Goal: Use online tool/utility: Utilize a website feature to perform a specific function

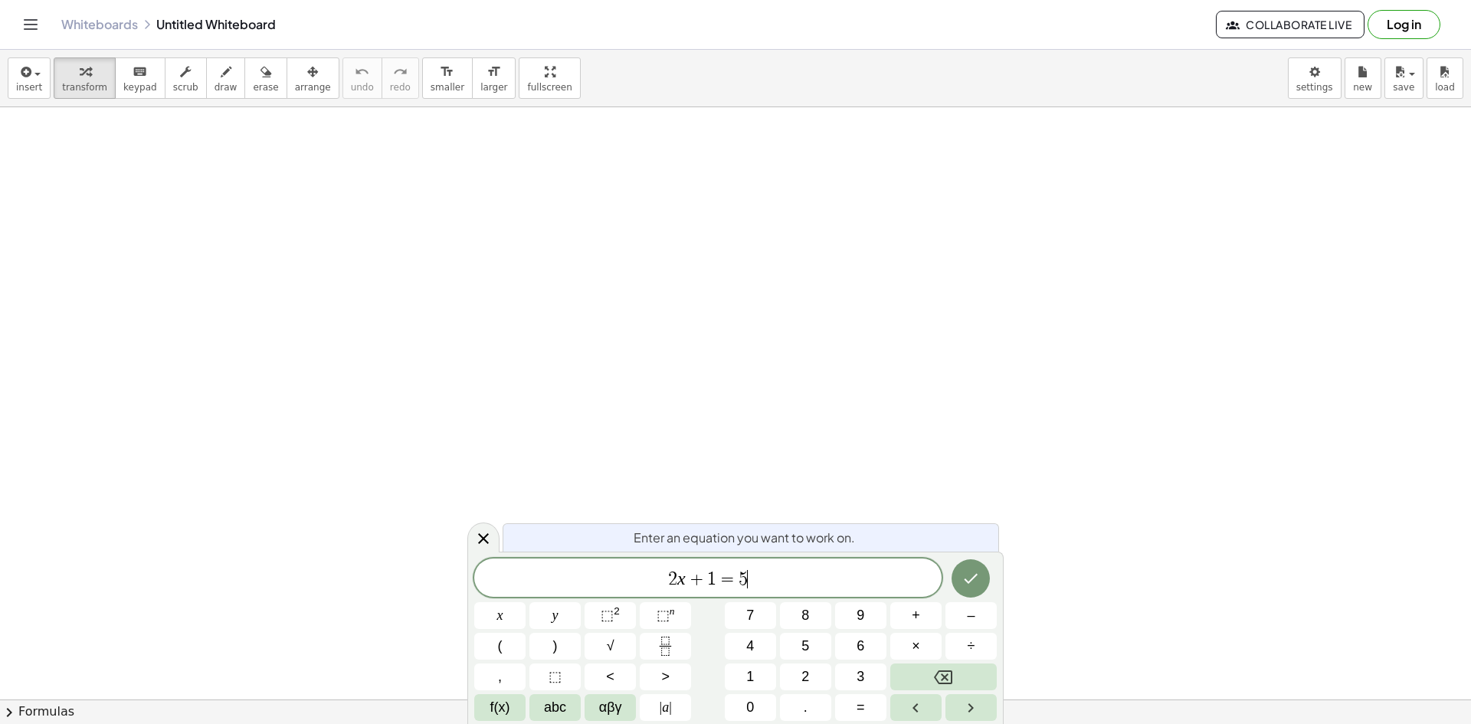
click at [764, 578] on span "2 x + 1 = 5 ​" at bounding box center [707, 578] width 467 height 21
drag, startPoint x: 765, startPoint y: 578, endPoint x: 470, endPoint y: 542, distance: 297.1
click at [489, 551] on div "Enter an equation you want to work on. ****** 2 x + 1 = 5 ​ x y ⬚ 2 ⬚ n 7 8 9 +…" at bounding box center [735, 637] width 536 height 172
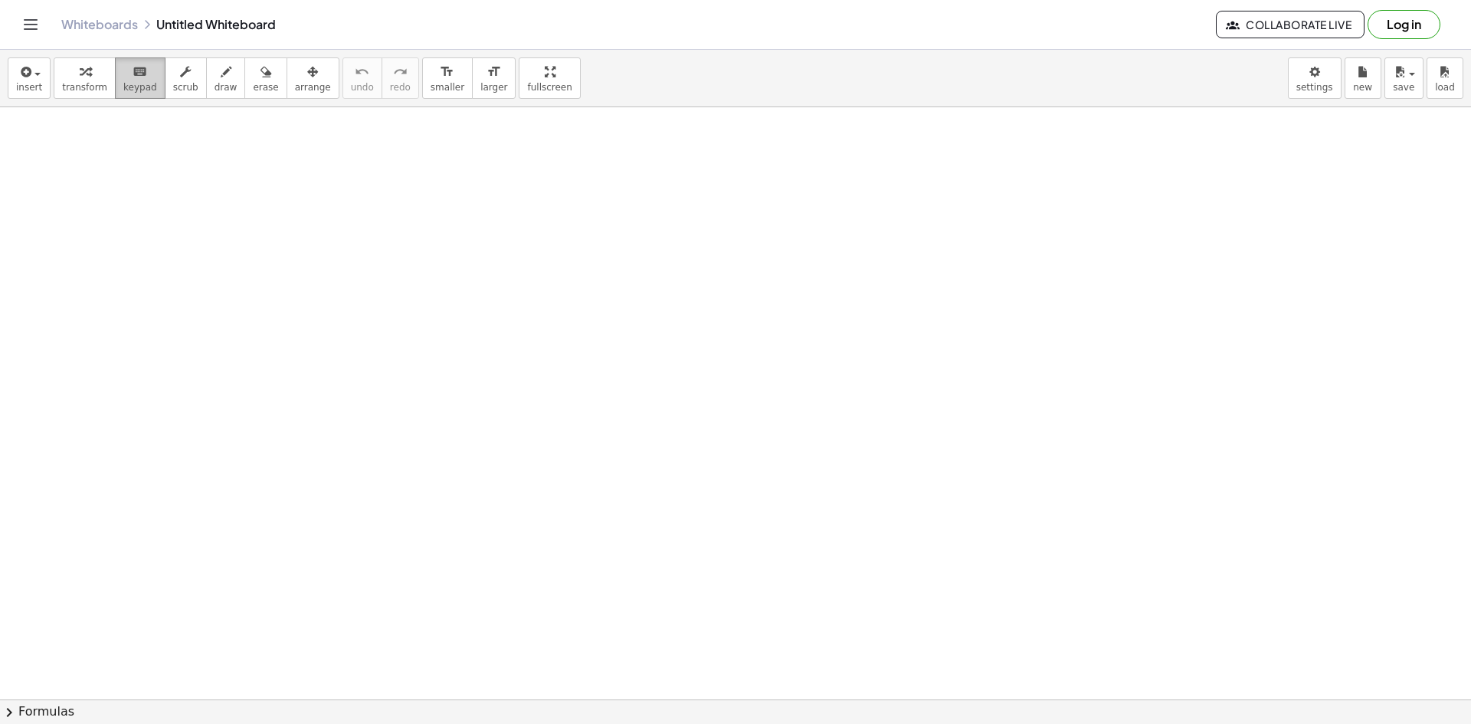
click at [133, 72] on icon "keyboard" at bounding box center [140, 72] width 15 height 18
click at [221, 78] on icon "button" at bounding box center [226, 72] width 11 height 18
click at [255, 89] on button "erase" at bounding box center [265, 77] width 42 height 41
click at [295, 90] on span "arrange" at bounding box center [313, 87] width 36 height 11
click at [123, 84] on span "keypad" at bounding box center [140, 87] width 34 height 11
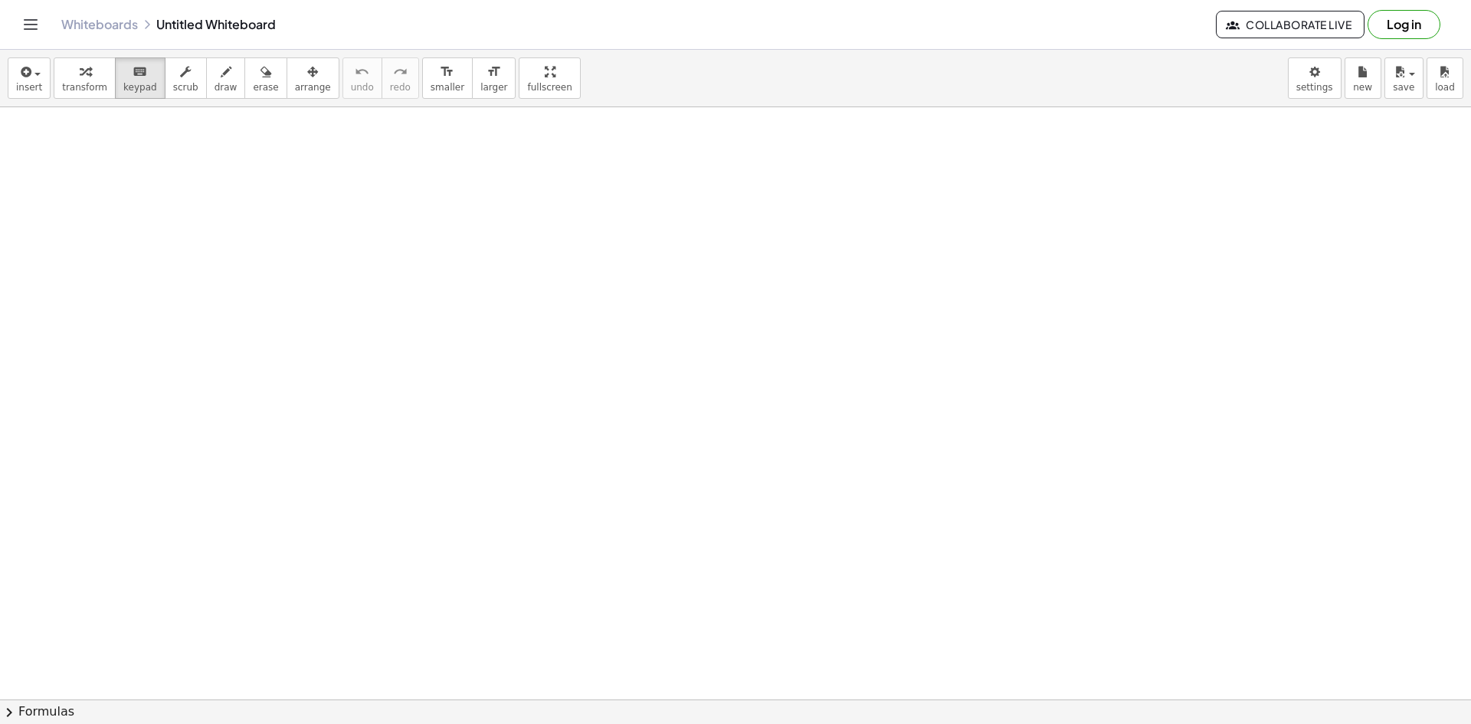
drag, startPoint x: 122, startPoint y: 164, endPoint x: 113, endPoint y: 162, distance: 9.3
click at [21, 90] on span "insert" at bounding box center [29, 87] width 26 height 11
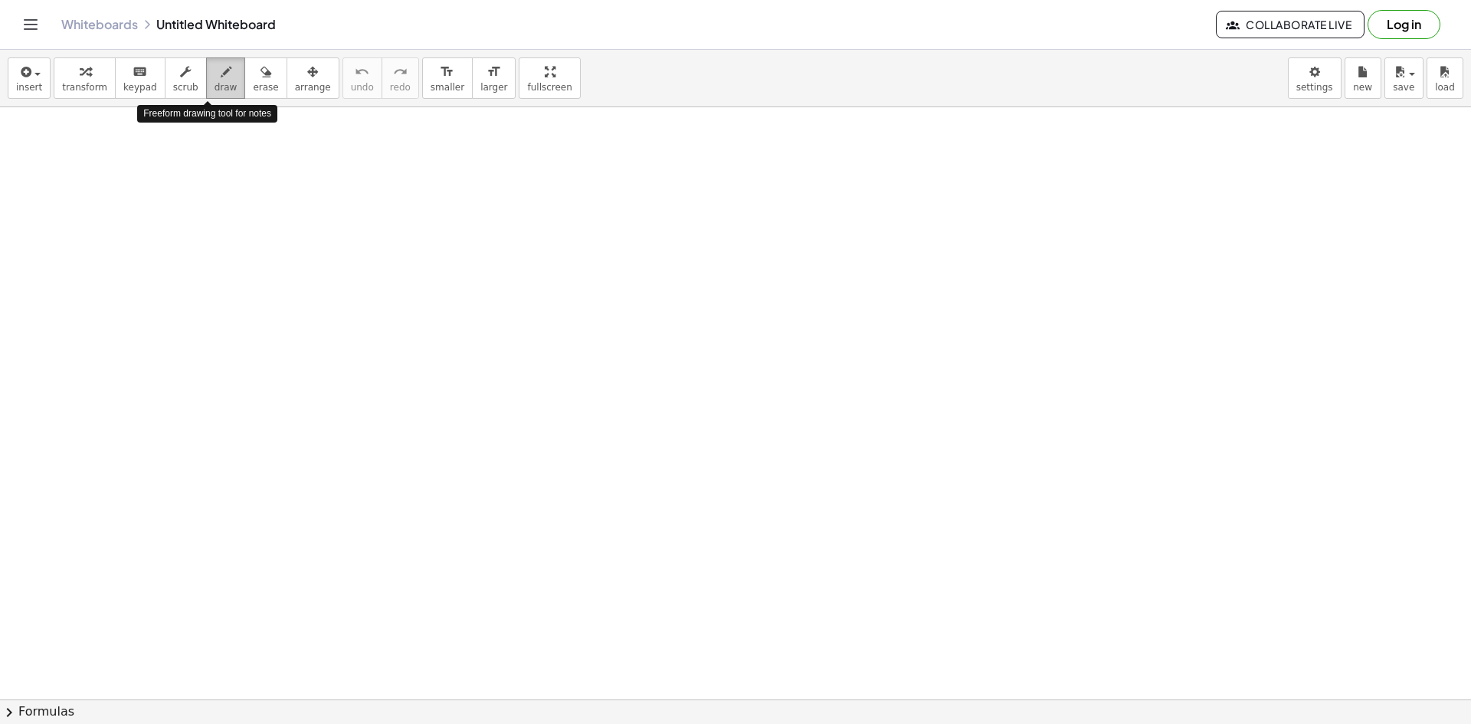
click at [214, 92] on span "draw" at bounding box center [225, 87] width 23 height 11
click at [77, 84] on span "transform" at bounding box center [84, 87] width 45 height 11
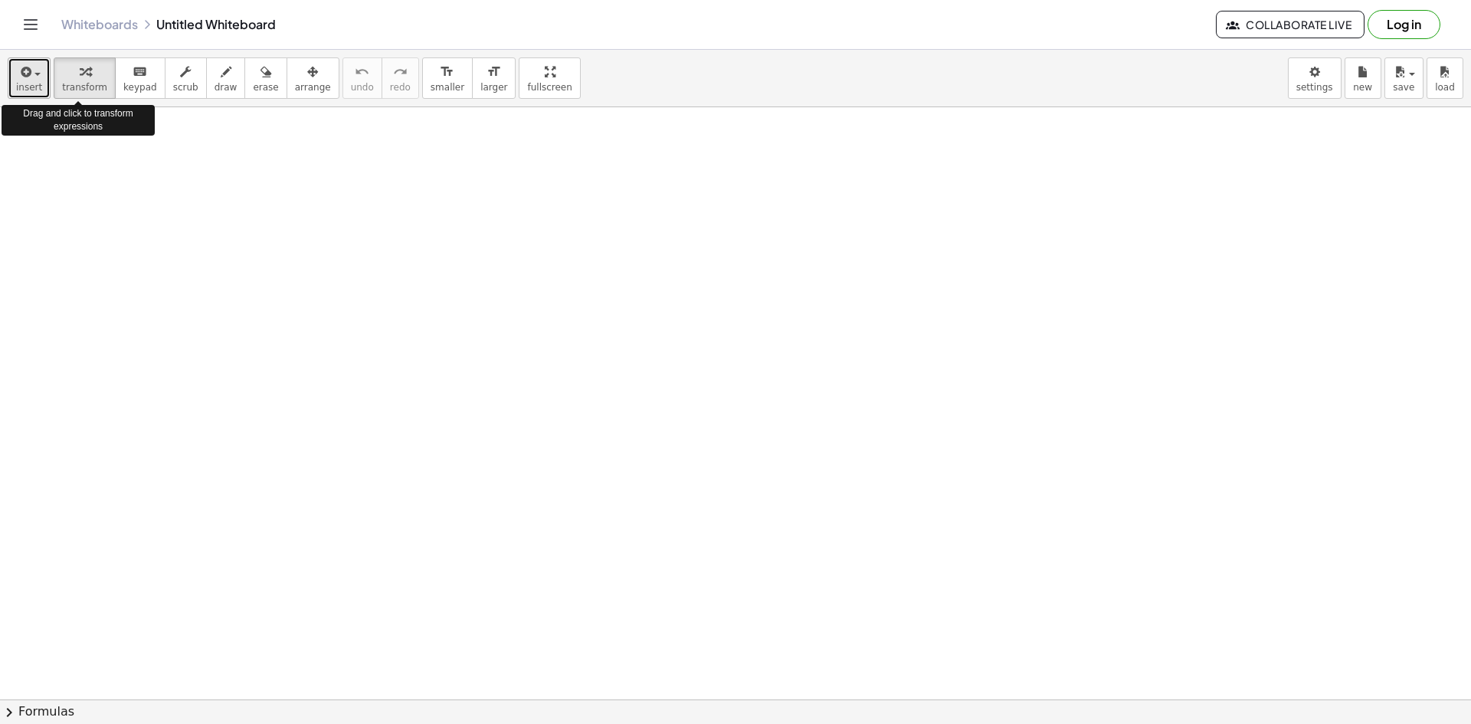
click at [41, 79] on button "insert" at bounding box center [29, 77] width 43 height 41
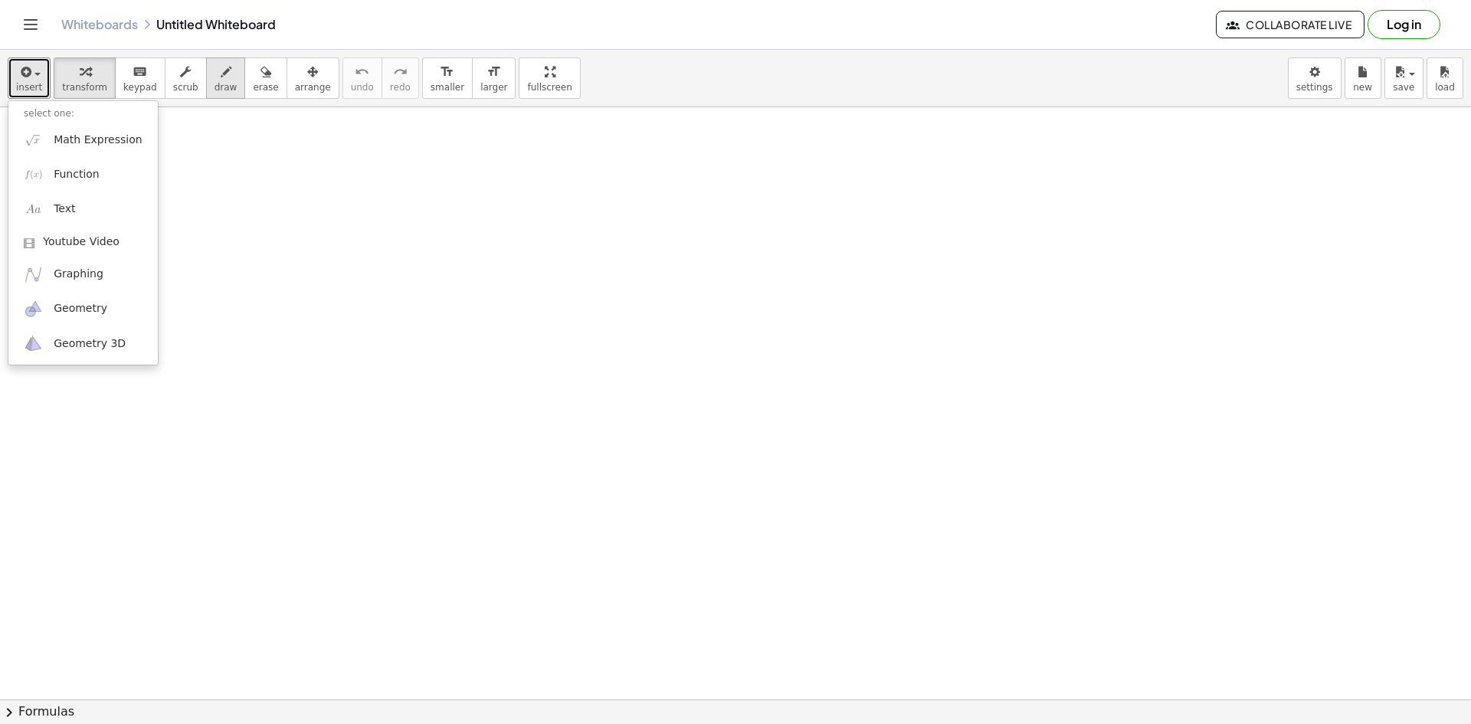
click at [216, 90] on span "draw" at bounding box center [225, 87] width 23 height 11
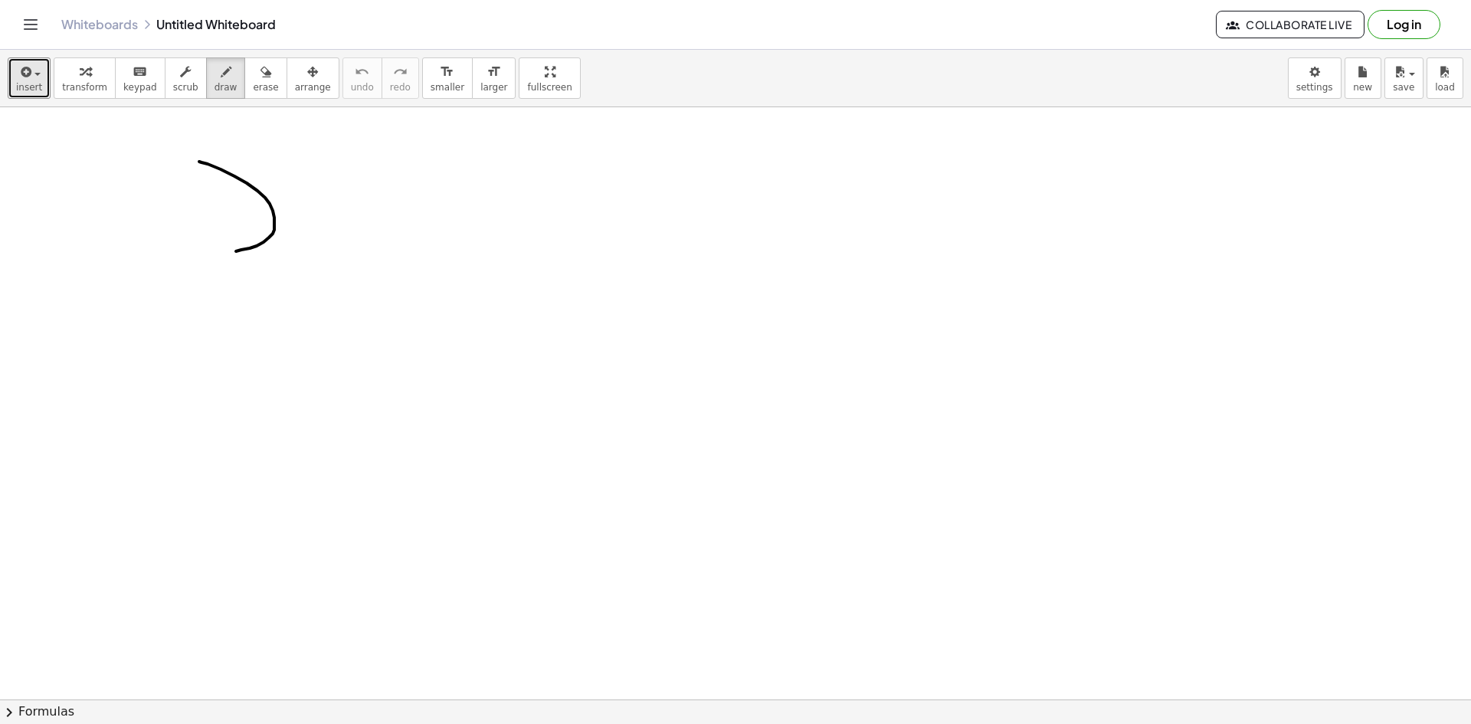
drag, startPoint x: 199, startPoint y: 162, endPoint x: 235, endPoint y: 252, distance: 97.3
click at [28, 71] on icon "button" at bounding box center [25, 72] width 14 height 18
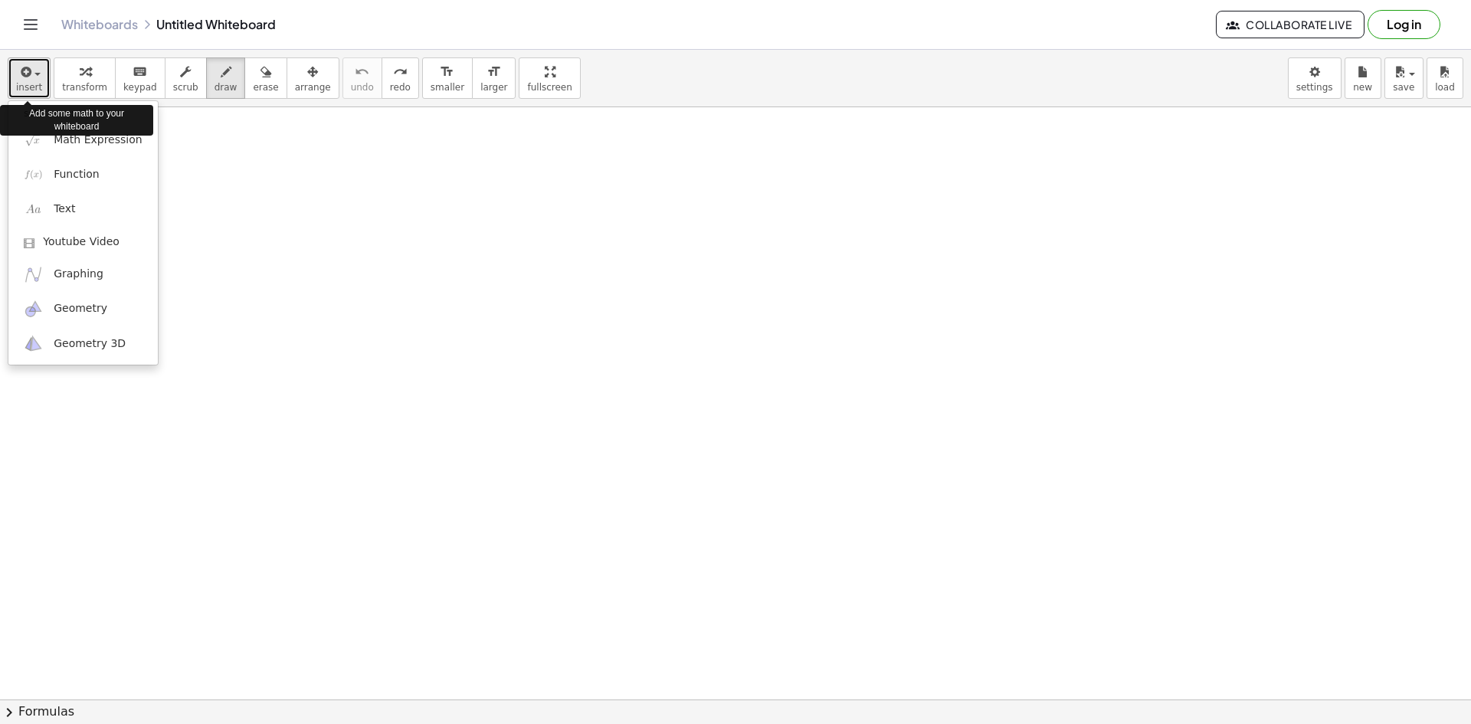
click at [28, 71] on icon "button" at bounding box center [25, 72] width 14 height 18
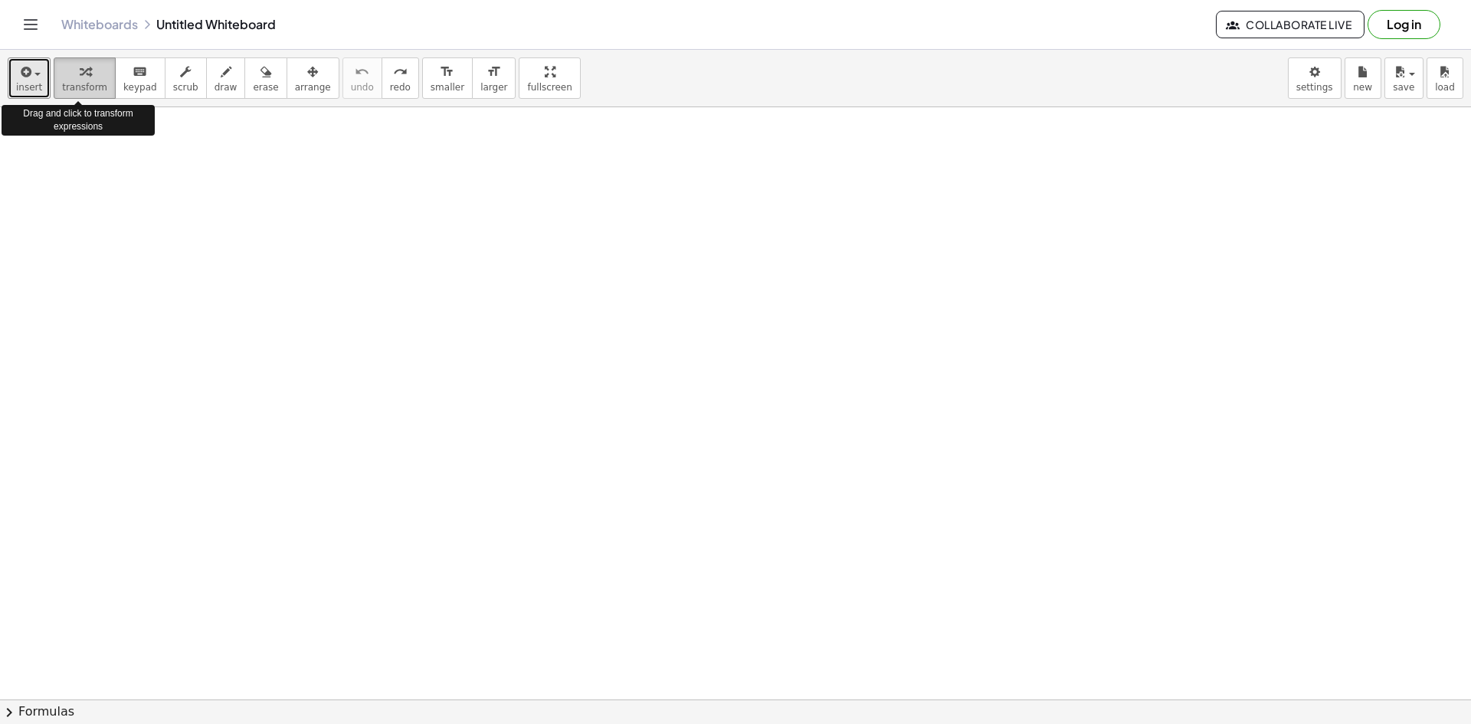
click at [90, 74] on div "button" at bounding box center [84, 71] width 45 height 18
click at [93, 88] on span "transform" at bounding box center [84, 87] width 45 height 11
click at [27, 17] on icon "Toggle navigation" at bounding box center [30, 24] width 18 height 18
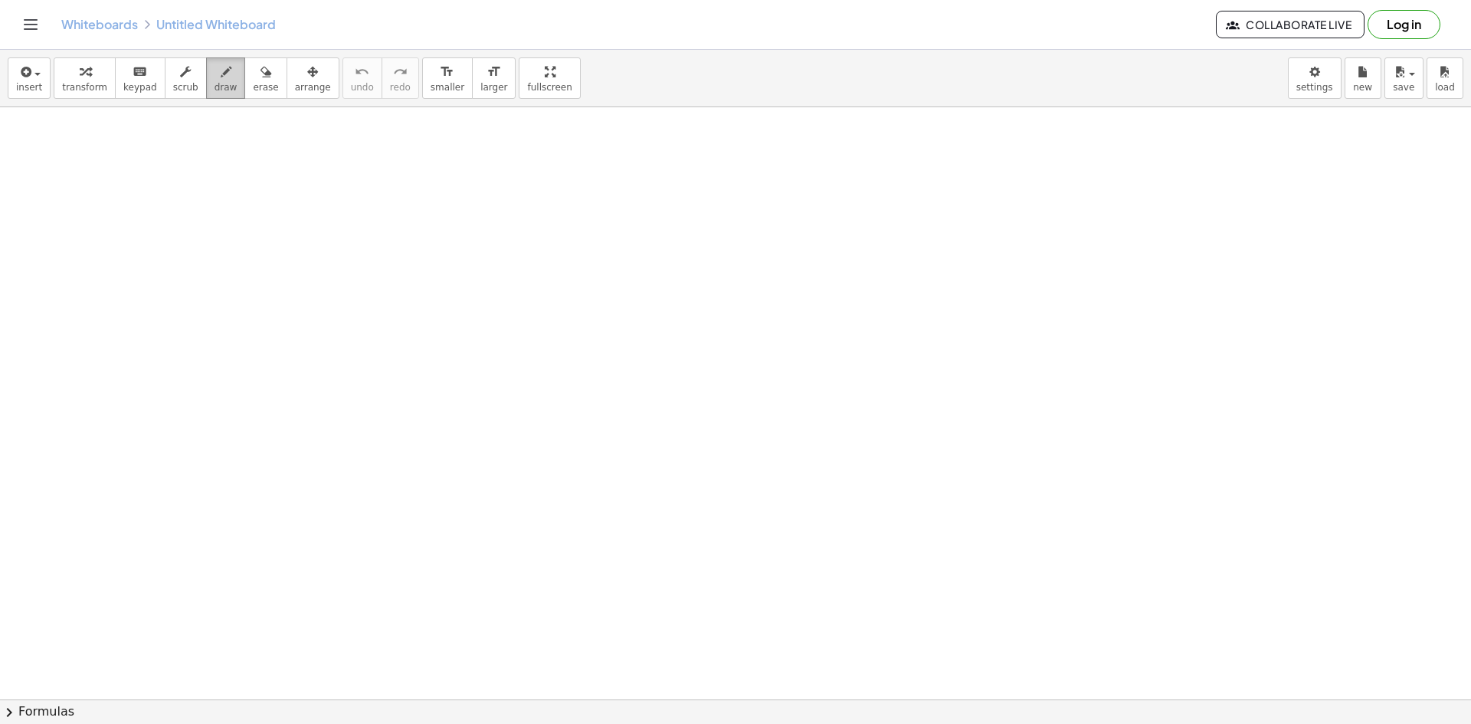
click at [206, 87] on button "draw" at bounding box center [226, 77] width 40 height 41
drag, startPoint x: 191, startPoint y: 234, endPoint x: 472, endPoint y: 310, distance: 290.6
click at [214, 83] on span "draw" at bounding box center [225, 87] width 23 height 11
drag, startPoint x: 128, startPoint y: 191, endPoint x: 163, endPoint y: 290, distance: 104.9
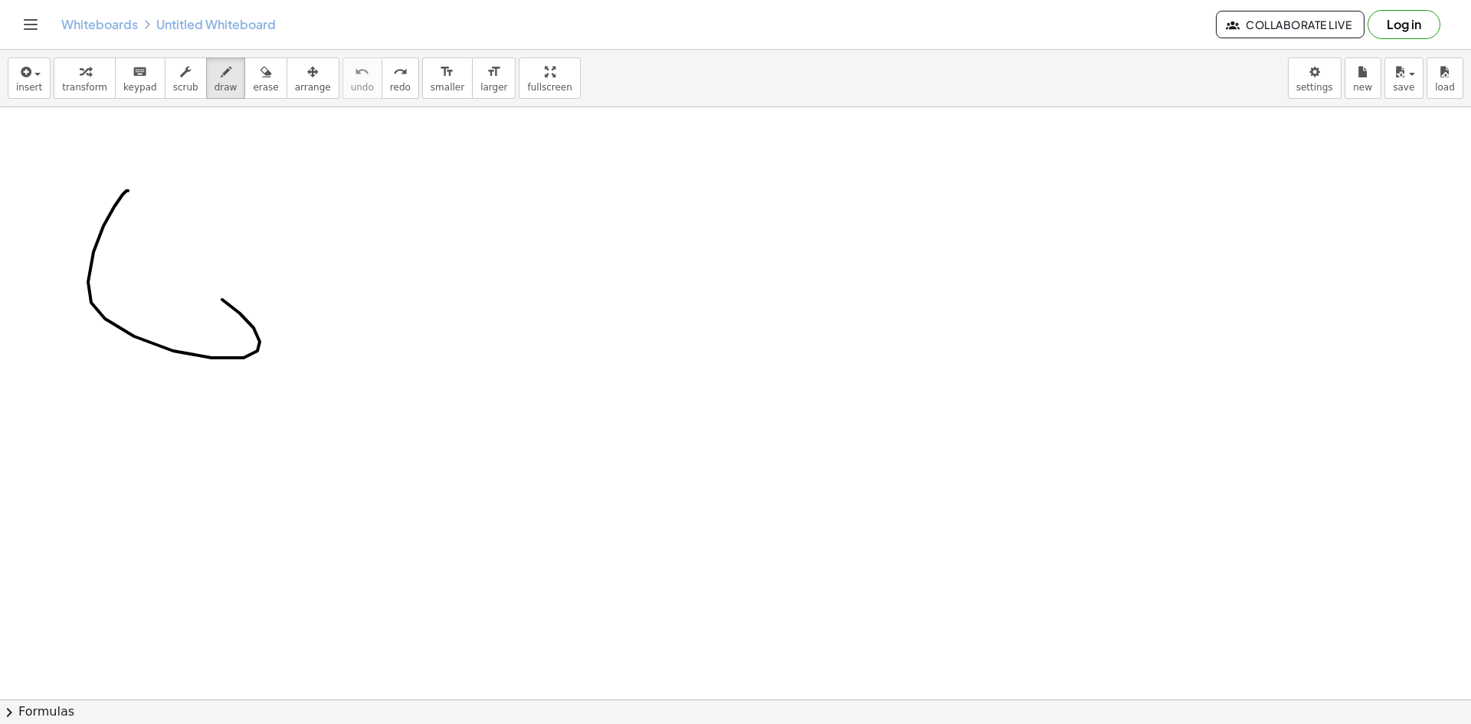
drag, startPoint x: 155, startPoint y: 215, endPoint x: 93, endPoint y: 296, distance: 102.0
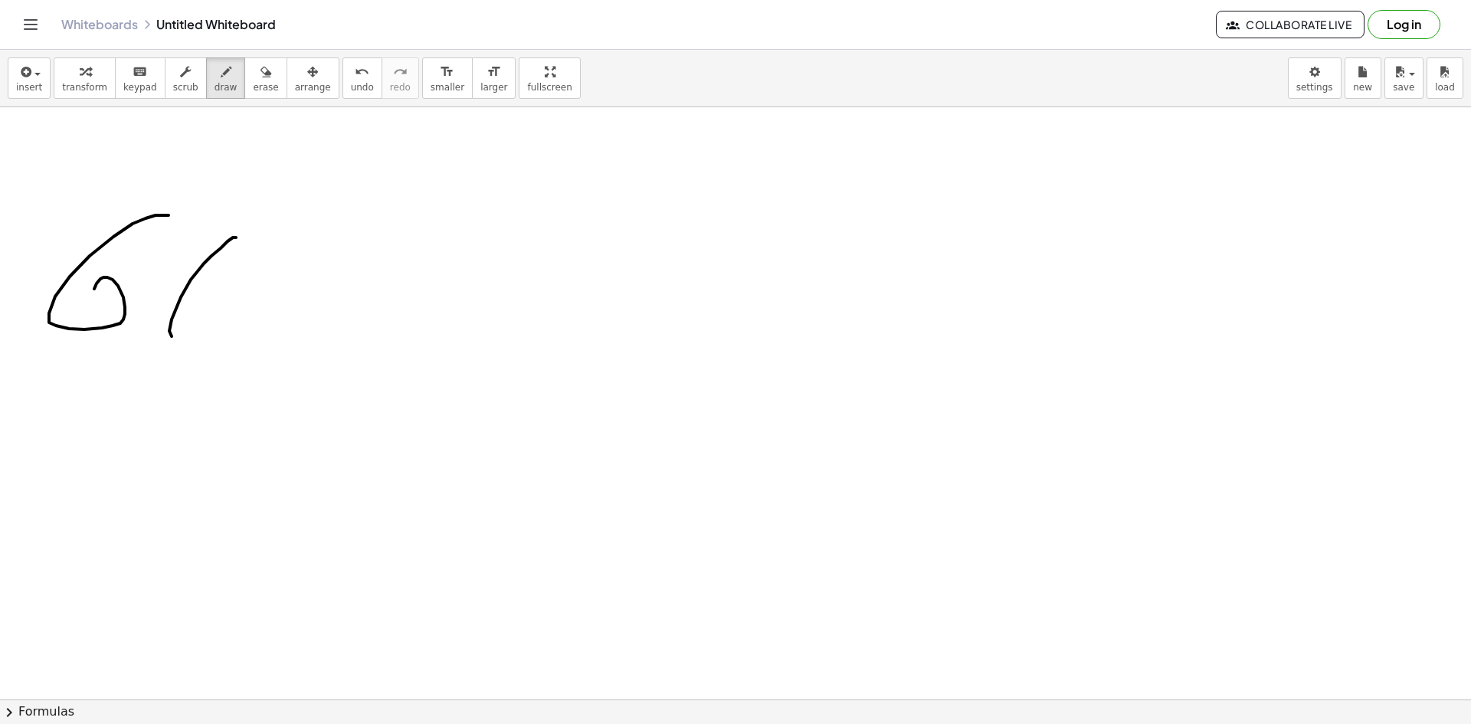
drag, startPoint x: 233, startPoint y: 237, endPoint x: 227, endPoint y: 222, distance: 16.2
drag, startPoint x: 297, startPoint y: 260, endPoint x: 286, endPoint y: 316, distance: 56.3
drag, startPoint x: 86, startPoint y: 371, endPoint x: 72, endPoint y: 435, distance: 65.1
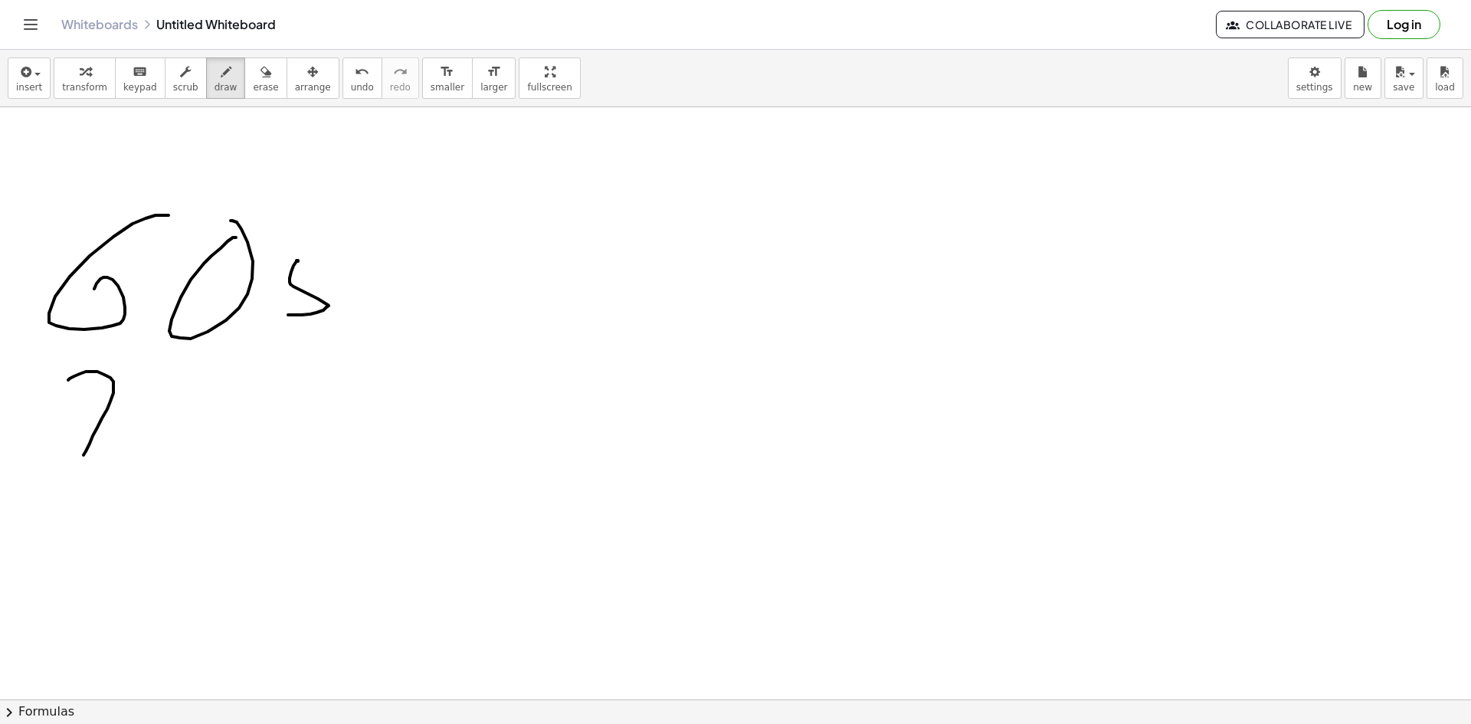
drag, startPoint x: 70, startPoint y: 425, endPoint x: 129, endPoint y: 418, distance: 60.1
drag, startPoint x: 149, startPoint y: 401, endPoint x: 174, endPoint y: 372, distance: 38.1
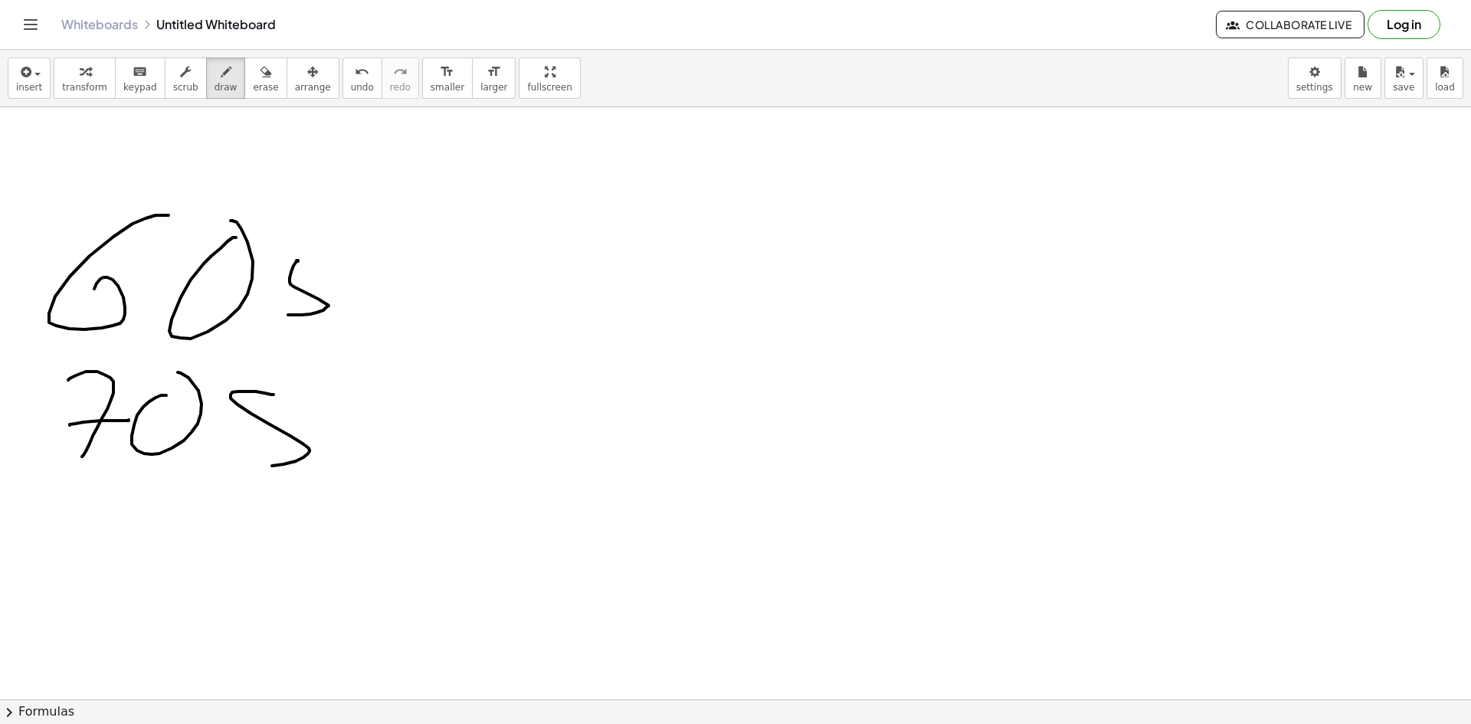
drag, startPoint x: 232, startPoint y: 392, endPoint x: 244, endPoint y: 460, distance: 68.4
drag, startPoint x: 225, startPoint y: 383, endPoint x: 187, endPoint y: 504, distance: 126.9
drag, startPoint x: 269, startPoint y: 303, endPoint x: 244, endPoint y: 382, distance: 83.6
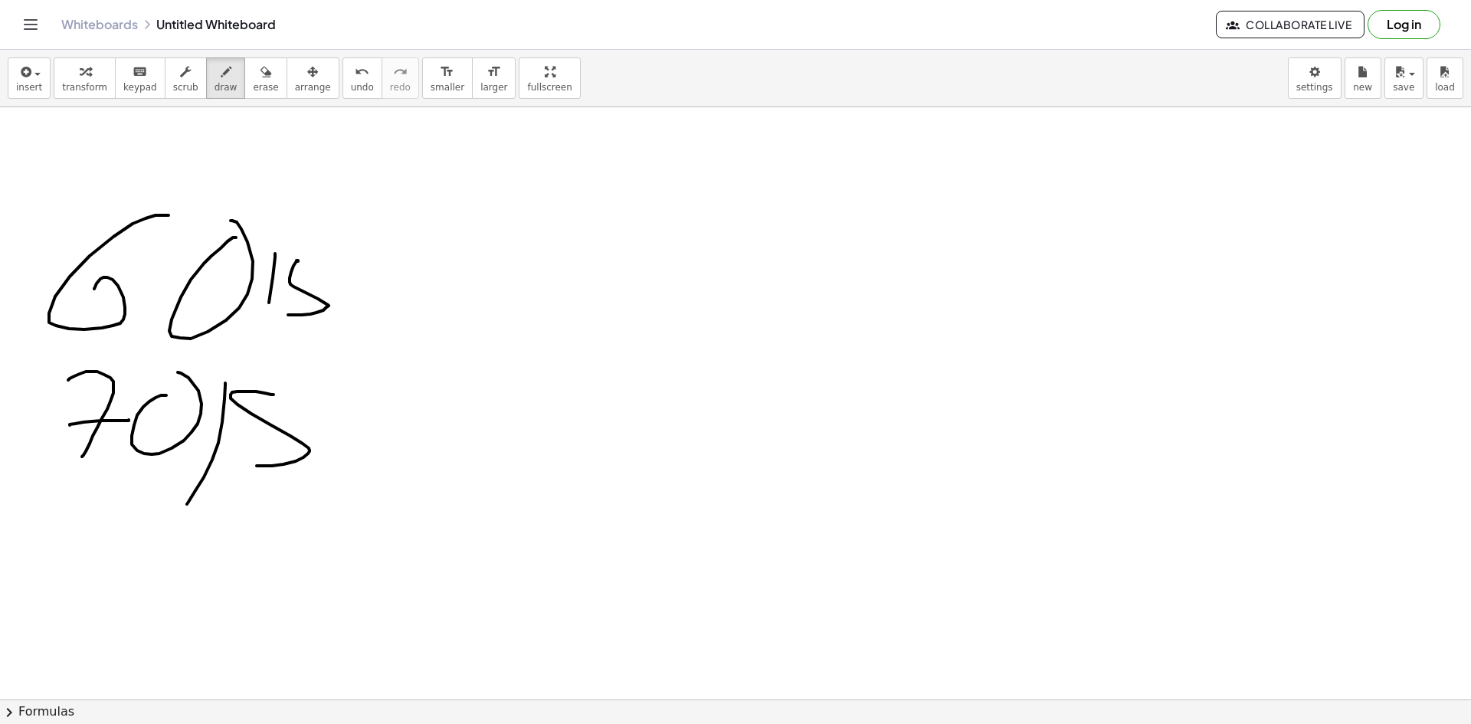
click at [214, 87] on span "draw" at bounding box center [225, 87] width 23 height 11
drag, startPoint x: 517, startPoint y: 273, endPoint x: 530, endPoint y: 305, distance: 34.7
drag, startPoint x: 581, startPoint y: 267, endPoint x: 559, endPoint y: 312, distance: 50.4
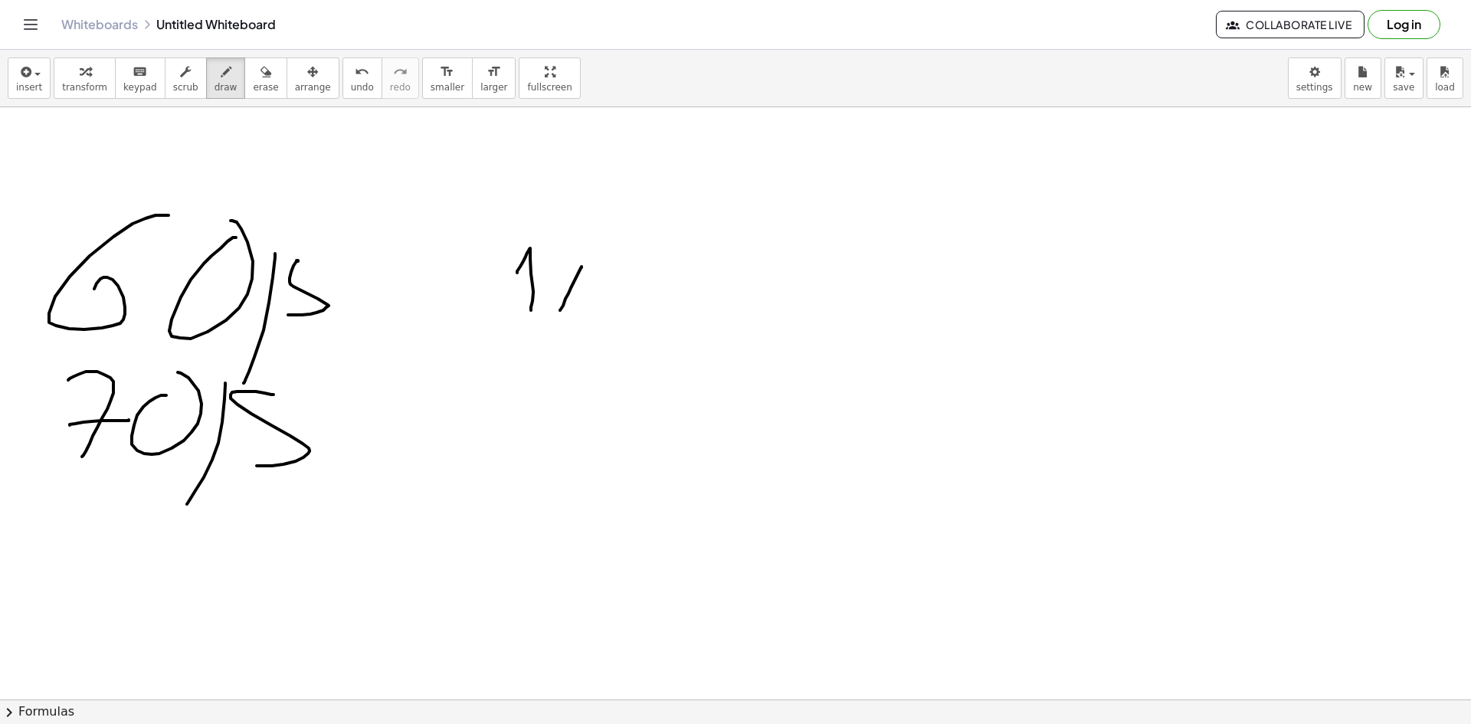
click at [351, 87] on span "undo" at bounding box center [362, 87] width 23 height 11
drag, startPoint x: 590, startPoint y: 292, endPoint x: 596, endPoint y: 306, distance: 15.8
drag, startPoint x: 610, startPoint y: 278, endPoint x: 630, endPoint y: 300, distance: 29.8
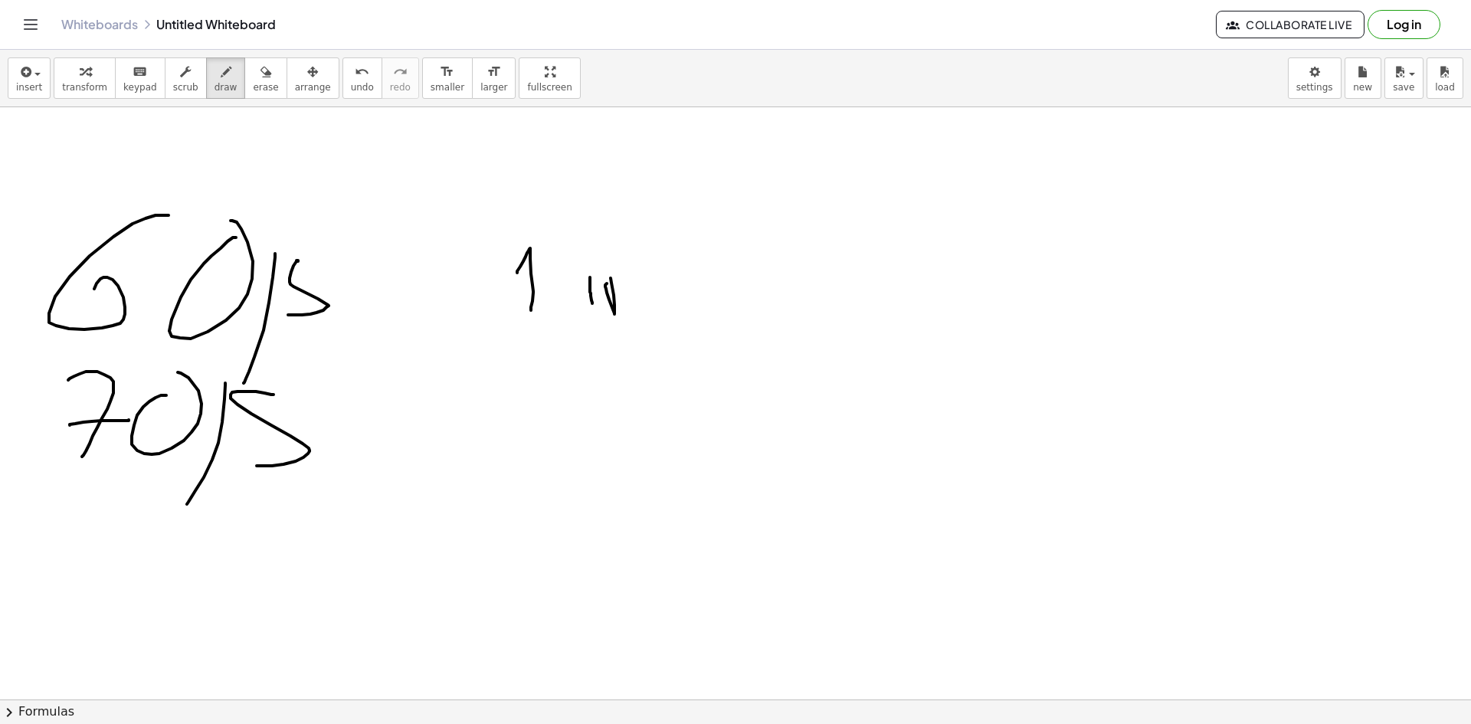
drag, startPoint x: 689, startPoint y: 296, endPoint x: 723, endPoint y: 292, distance: 34.8
drag, startPoint x: 739, startPoint y: 282, endPoint x: 689, endPoint y: 358, distance: 90.7
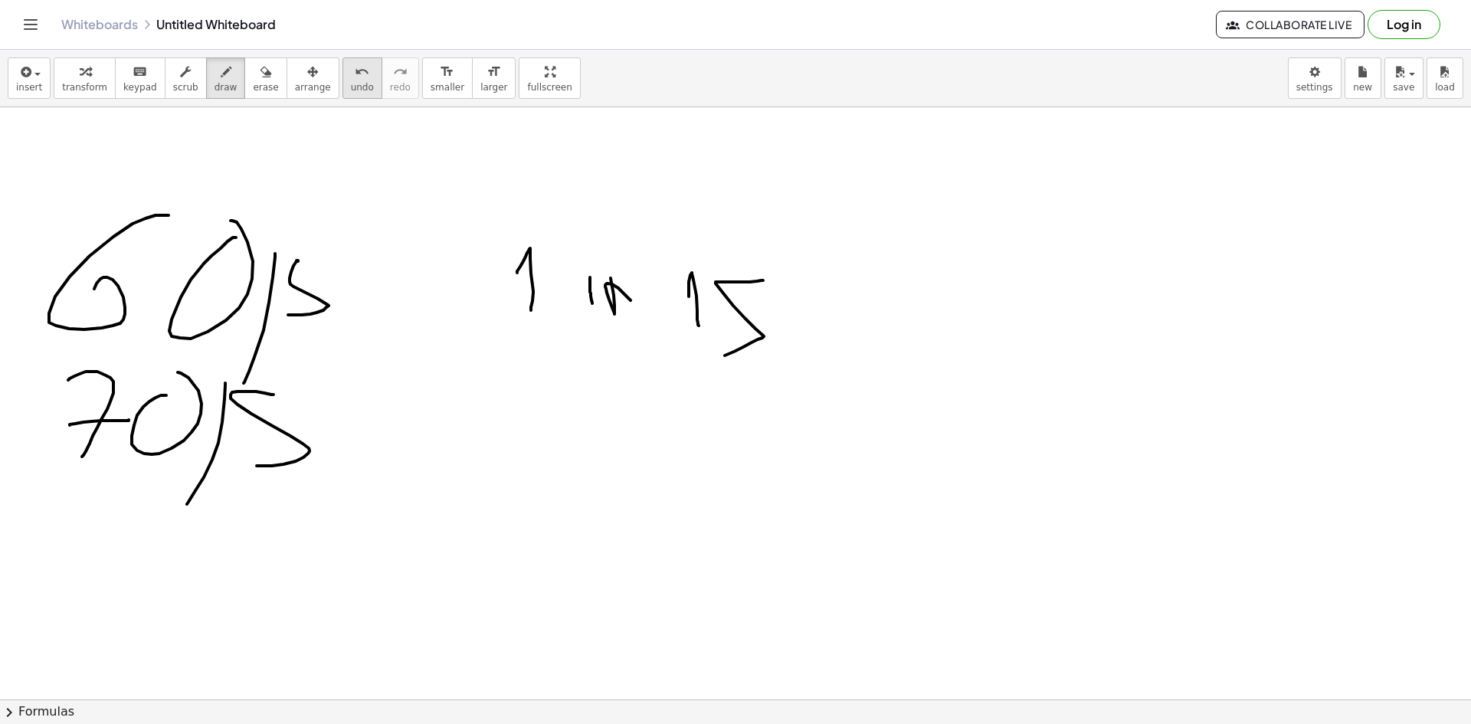
click at [345, 79] on button "undo undo" at bounding box center [362, 77] width 40 height 41
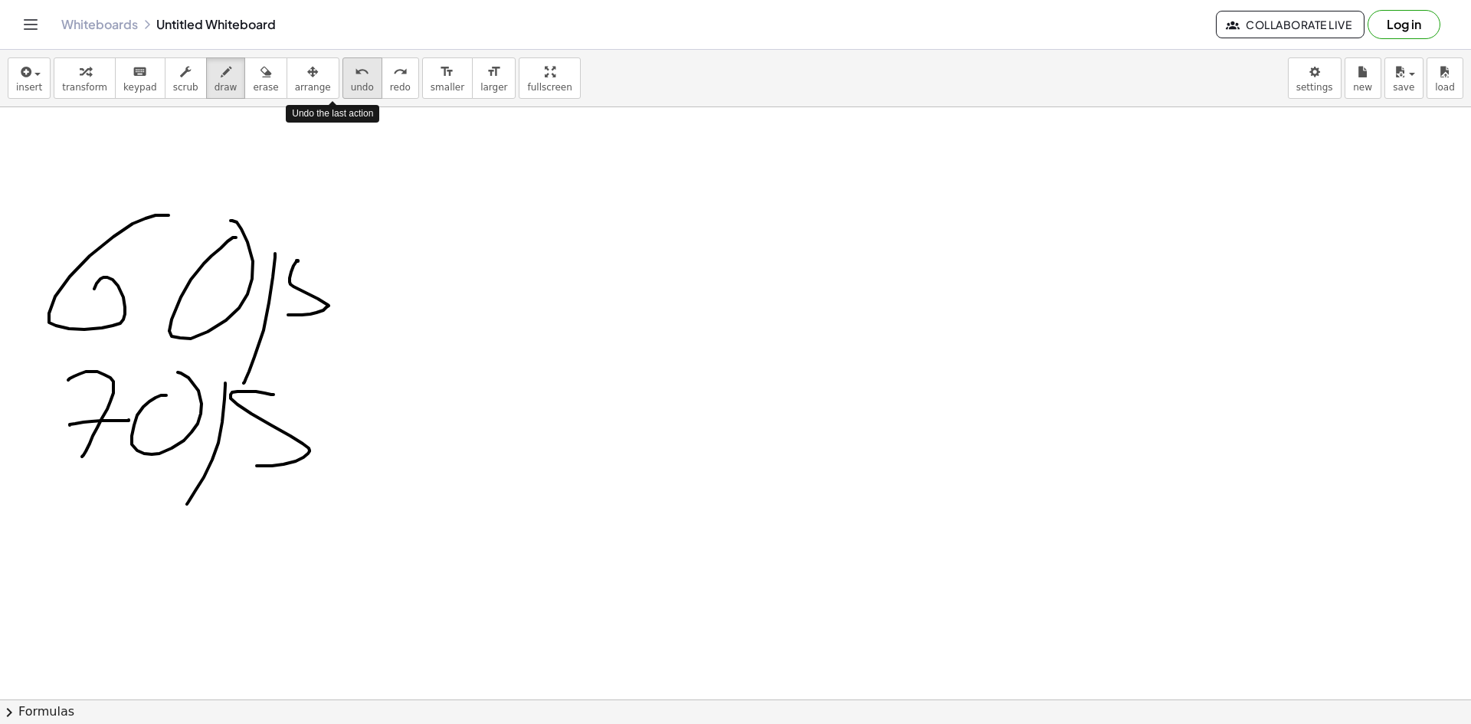
click at [345, 79] on button "undo undo" at bounding box center [362, 77] width 40 height 41
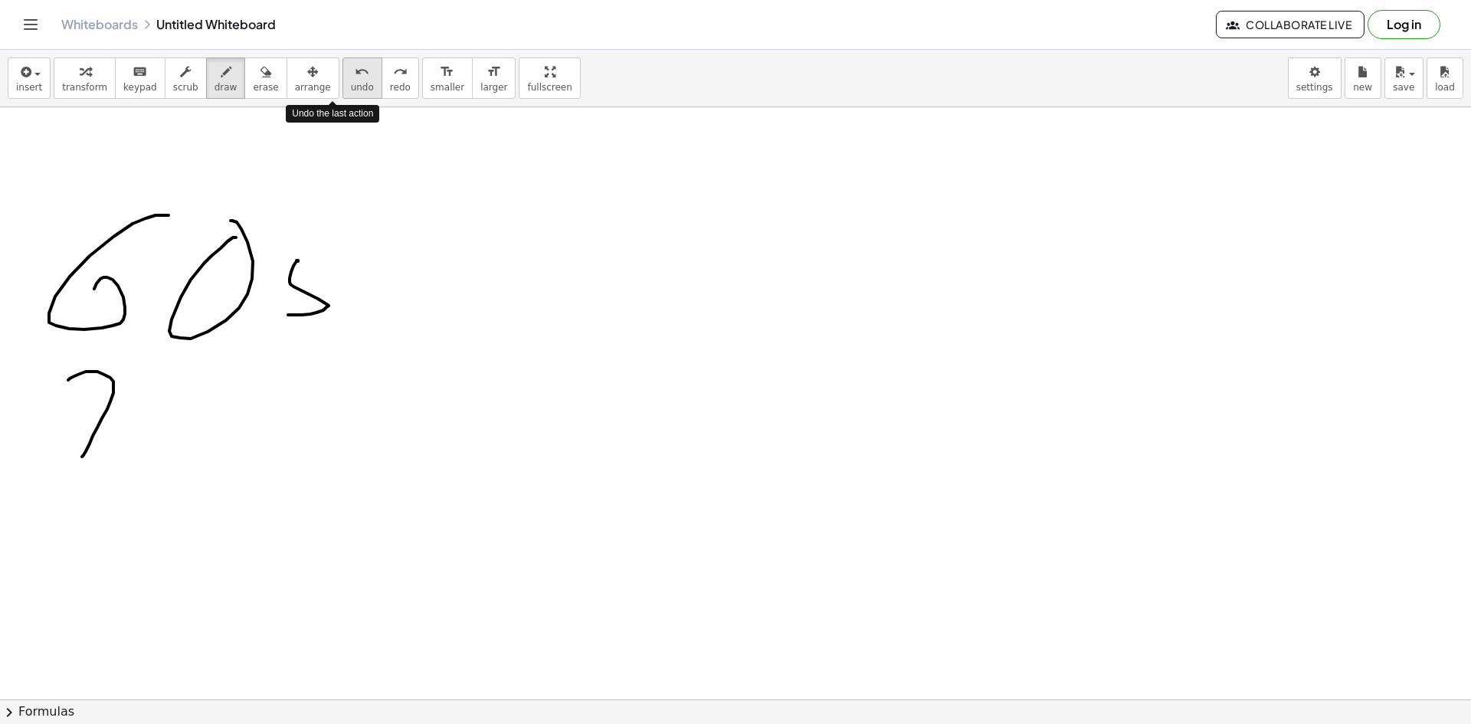
click at [350, 84] on button "undo undo" at bounding box center [362, 77] width 40 height 41
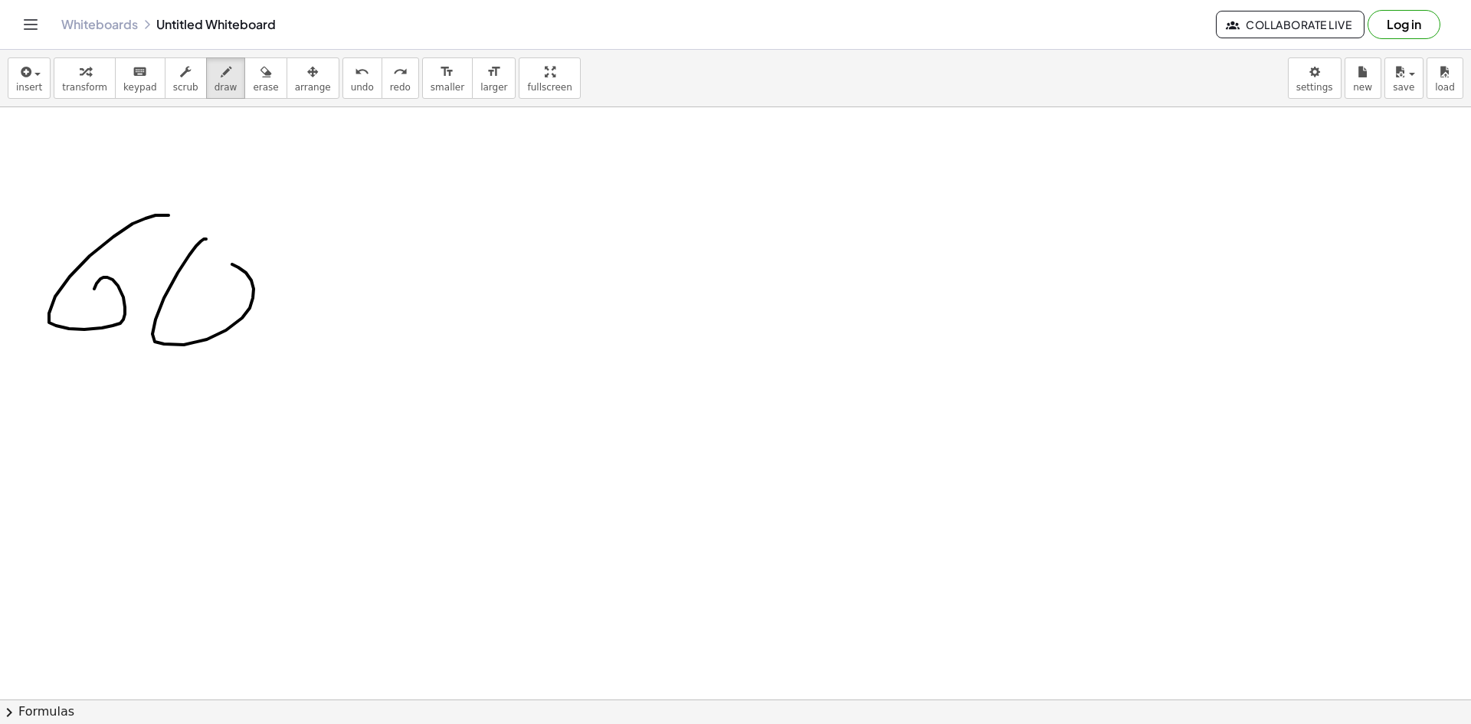
drag, startPoint x: 189, startPoint y: 255, endPoint x: 273, endPoint y: 263, distance: 83.9
drag, startPoint x: 299, startPoint y: 244, endPoint x: 241, endPoint y: 388, distance: 156.0
drag, startPoint x: 332, startPoint y: 280, endPoint x: 446, endPoint y: 404, distance: 167.5
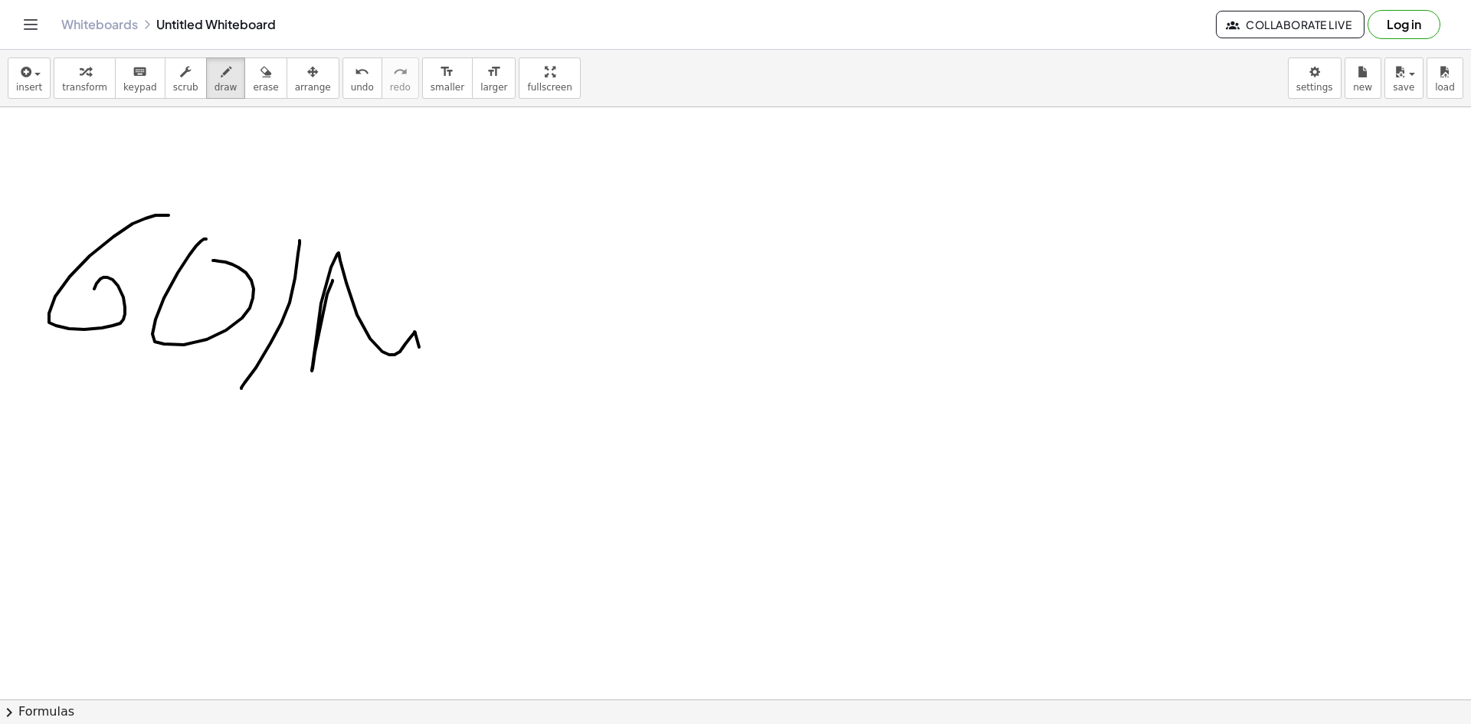
drag, startPoint x: 478, startPoint y: 281, endPoint x: 539, endPoint y: 331, distance: 79.0
drag, startPoint x: 545, startPoint y: 368, endPoint x: 533, endPoint y: 309, distance: 60.2
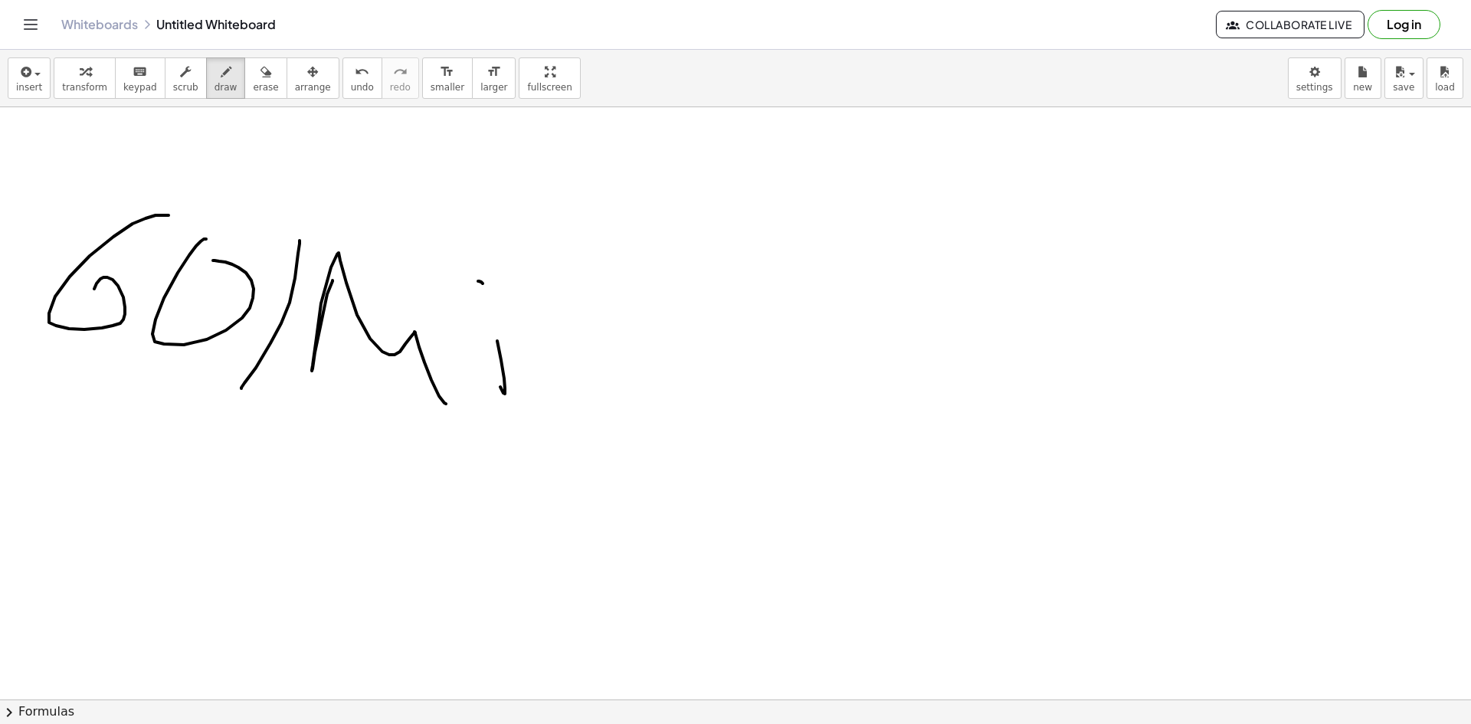
drag, startPoint x: 611, startPoint y: 331, endPoint x: 675, endPoint y: 329, distance: 63.6
drag, startPoint x: 650, startPoint y: 315, endPoint x: 690, endPoint y: 371, distance: 68.6
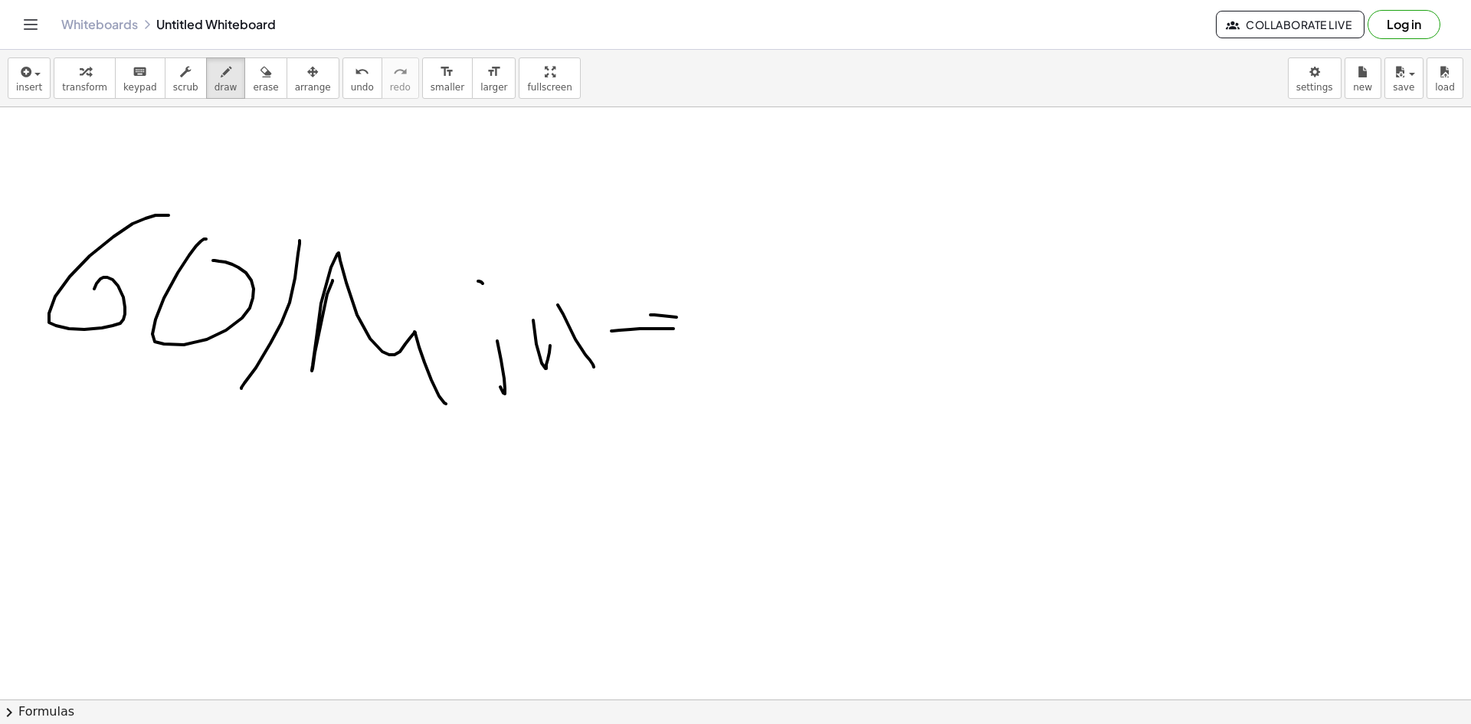
drag, startPoint x: 789, startPoint y: 329, endPoint x: 793, endPoint y: 365, distance: 36.2
drag, startPoint x: 839, startPoint y: 317, endPoint x: 815, endPoint y: 362, distance: 50.4
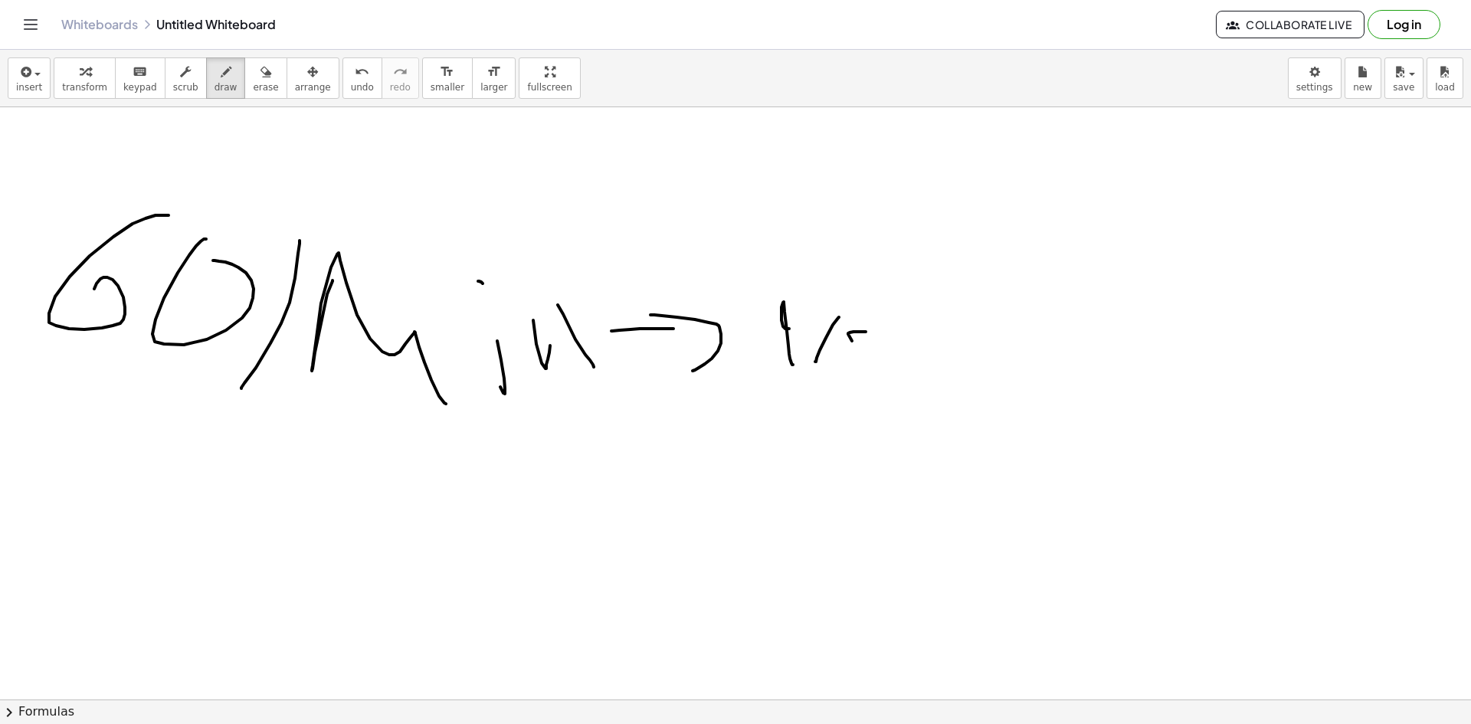
drag, startPoint x: 866, startPoint y: 332, endPoint x: 845, endPoint y: 364, distance: 38.2
drag, startPoint x: 100, startPoint y: 437, endPoint x: 121, endPoint y: 509, distance: 74.9
drag, startPoint x: 114, startPoint y: 475, endPoint x: 225, endPoint y: 469, distance: 111.2
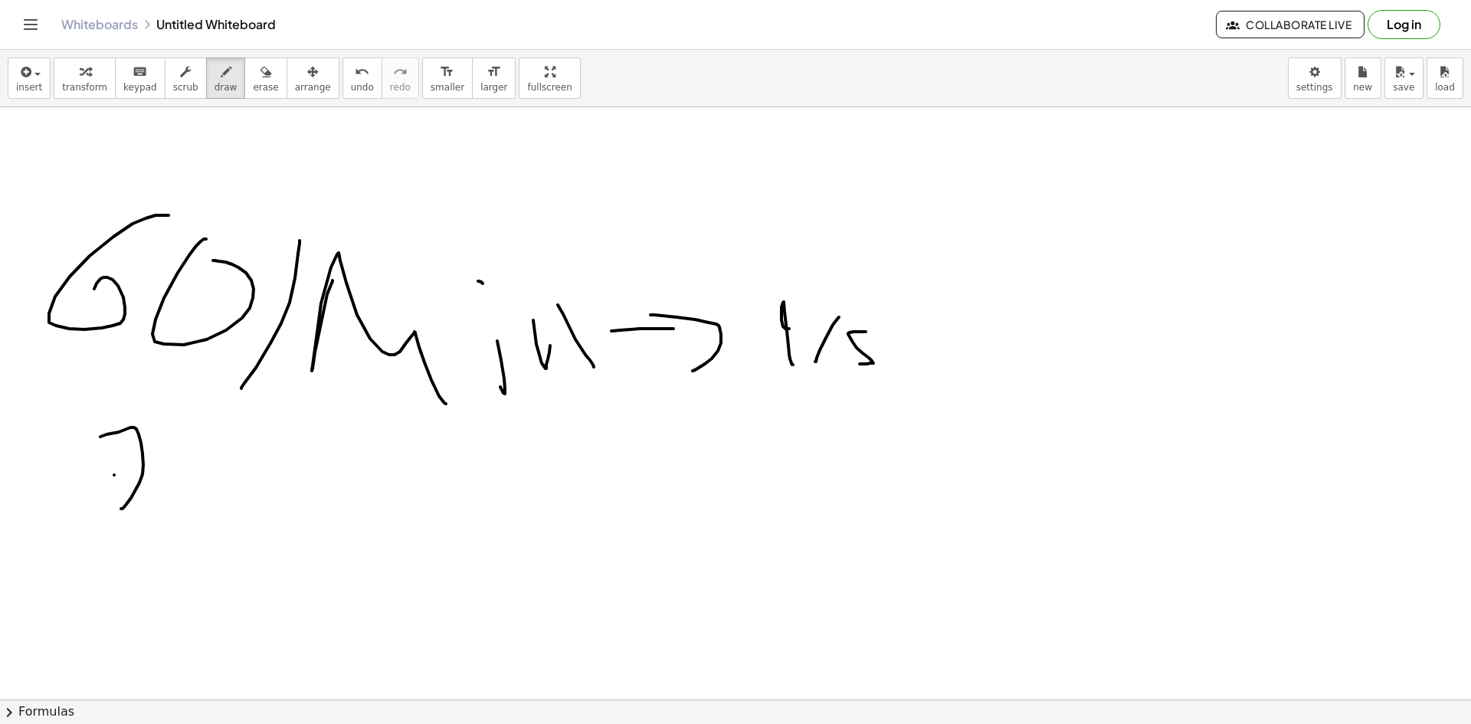
drag, startPoint x: 299, startPoint y: 476, endPoint x: 281, endPoint y: 510, distance: 38.4
drag, startPoint x: 352, startPoint y: 457, endPoint x: 436, endPoint y: 508, distance: 97.6
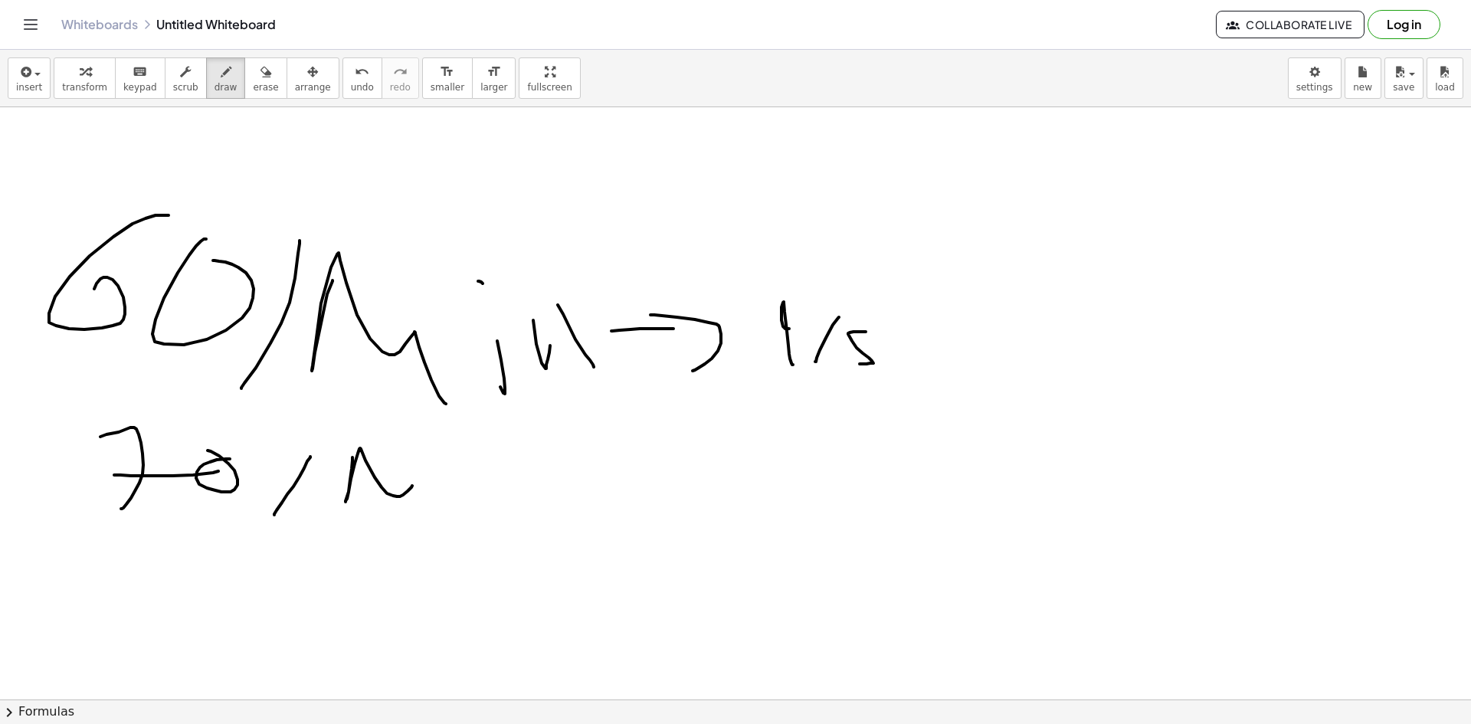
drag, startPoint x: 447, startPoint y: 488, endPoint x: 447, endPoint y: 522, distance: 33.7
drag, startPoint x: 445, startPoint y: 480, endPoint x: 595, endPoint y: 528, distance: 157.5
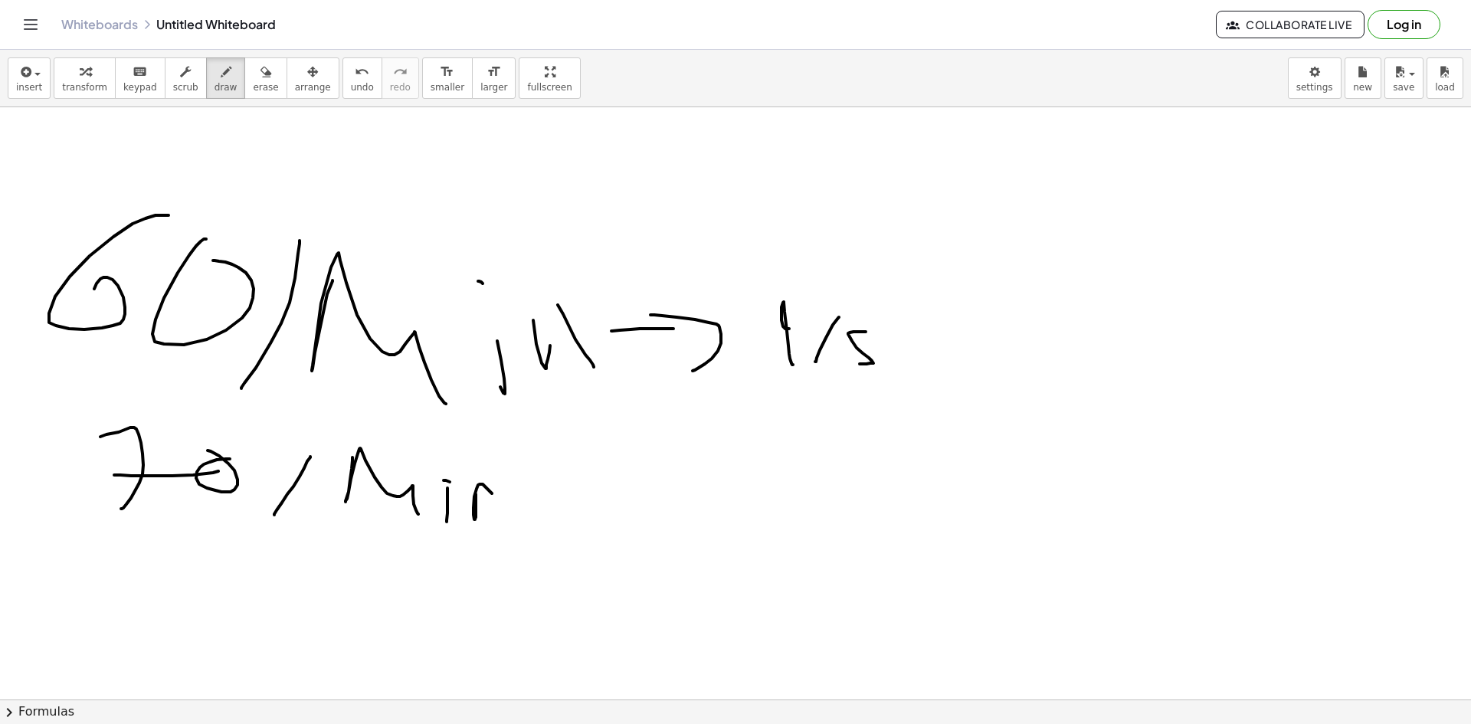
drag, startPoint x: 476, startPoint y: 494, endPoint x: 529, endPoint y: 522, distance: 60.6
drag, startPoint x: 583, startPoint y: 486, endPoint x: 646, endPoint y: 482, distance: 62.9
drag, startPoint x: 675, startPoint y: 474, endPoint x: 654, endPoint y: 522, distance: 52.5
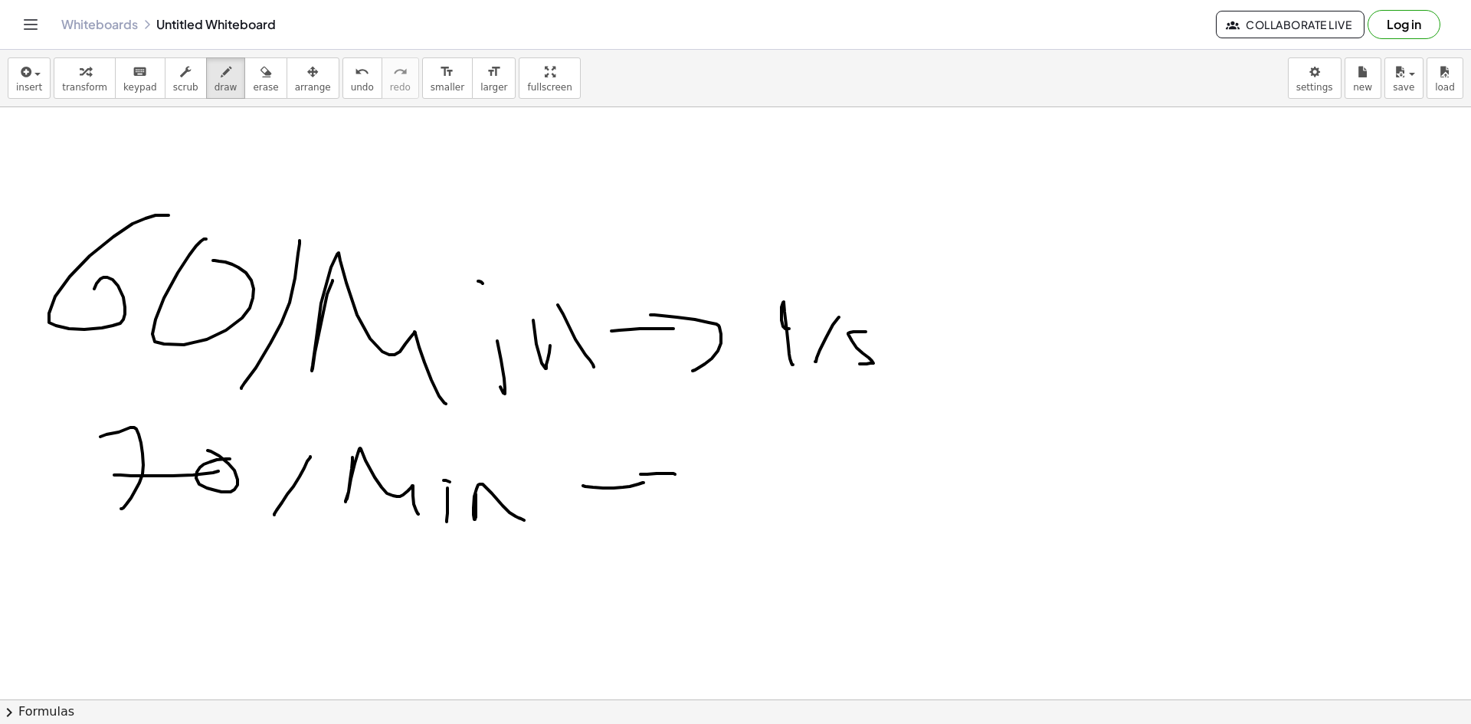
drag, startPoint x: 731, startPoint y: 442, endPoint x: 756, endPoint y: 471, distance: 38.1
drag, startPoint x: 765, startPoint y: 457, endPoint x: 772, endPoint y: 479, distance: 23.3
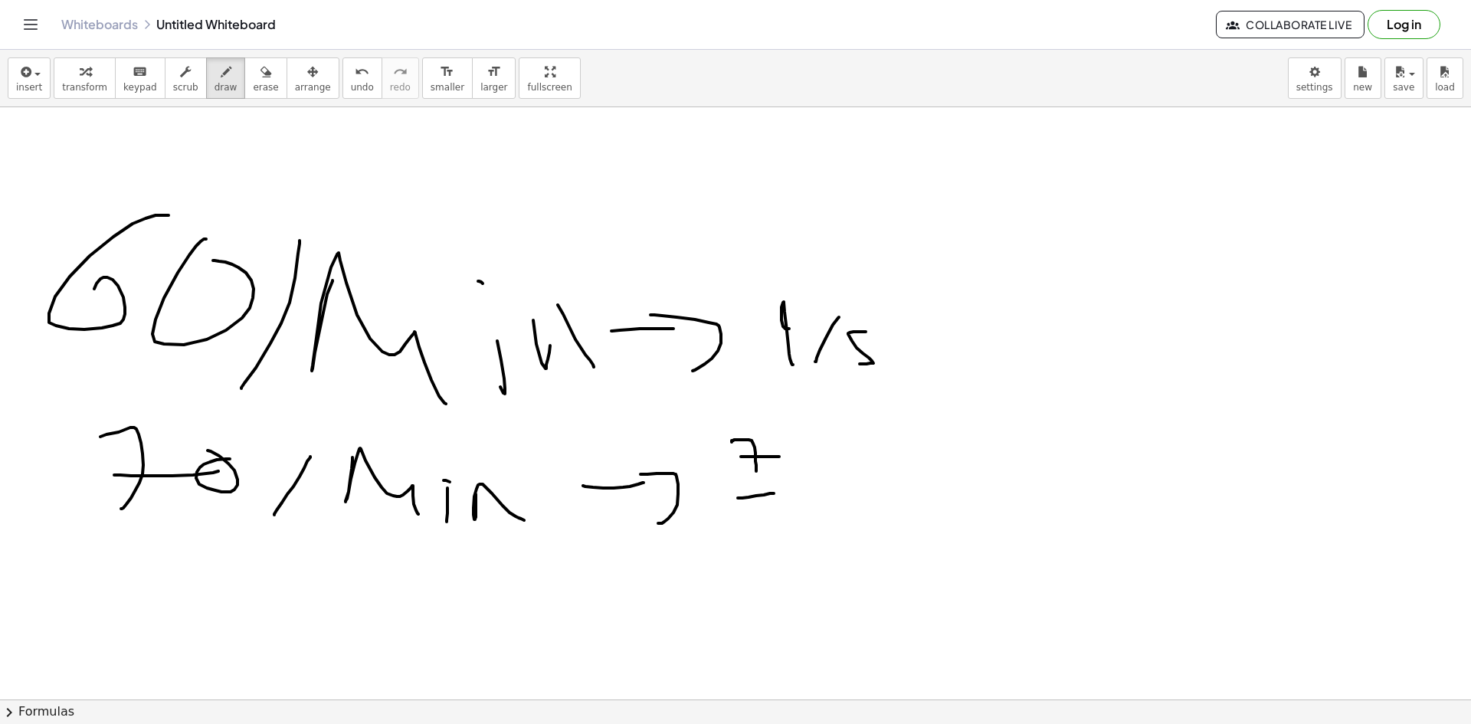
drag, startPoint x: 739, startPoint y: 498, endPoint x: 774, endPoint y: 493, distance: 34.8
drag, startPoint x: 735, startPoint y: 529, endPoint x: 769, endPoint y: 499, distance: 45.6
drag, startPoint x: 788, startPoint y: 481, endPoint x: 802, endPoint y: 473, distance: 16.2
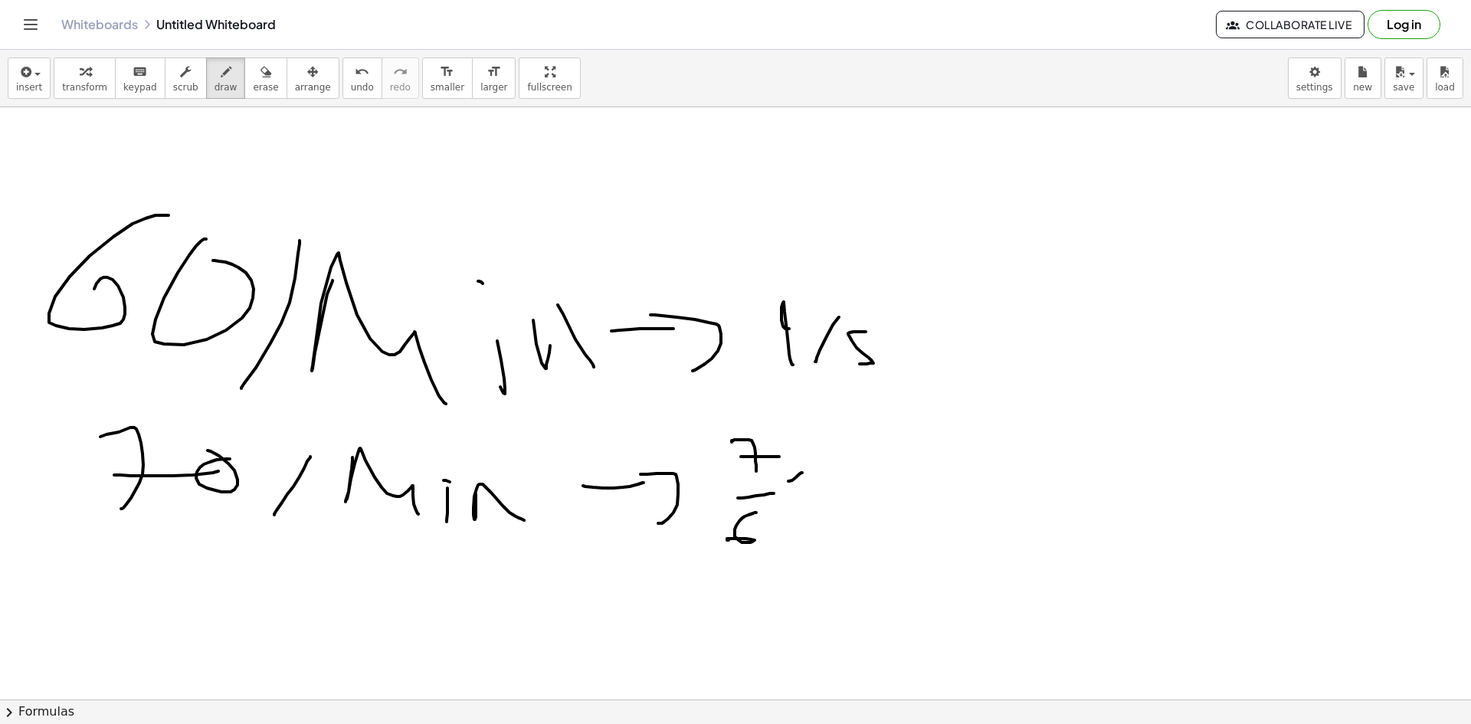
drag, startPoint x: 807, startPoint y: 455, endPoint x: 779, endPoint y: 509, distance: 60.6
drag, startPoint x: 875, startPoint y: 467, endPoint x: 823, endPoint y: 516, distance: 71.5
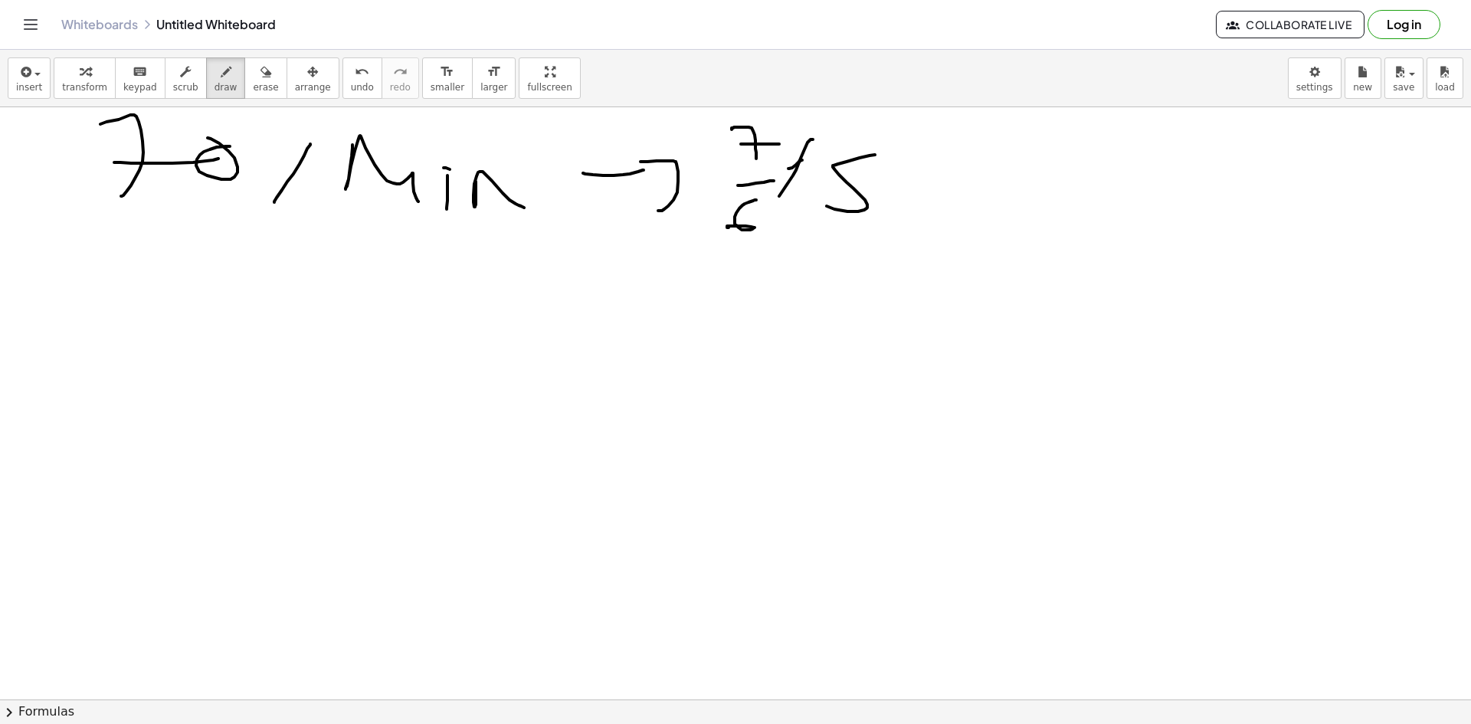
scroll to position [332, 0]
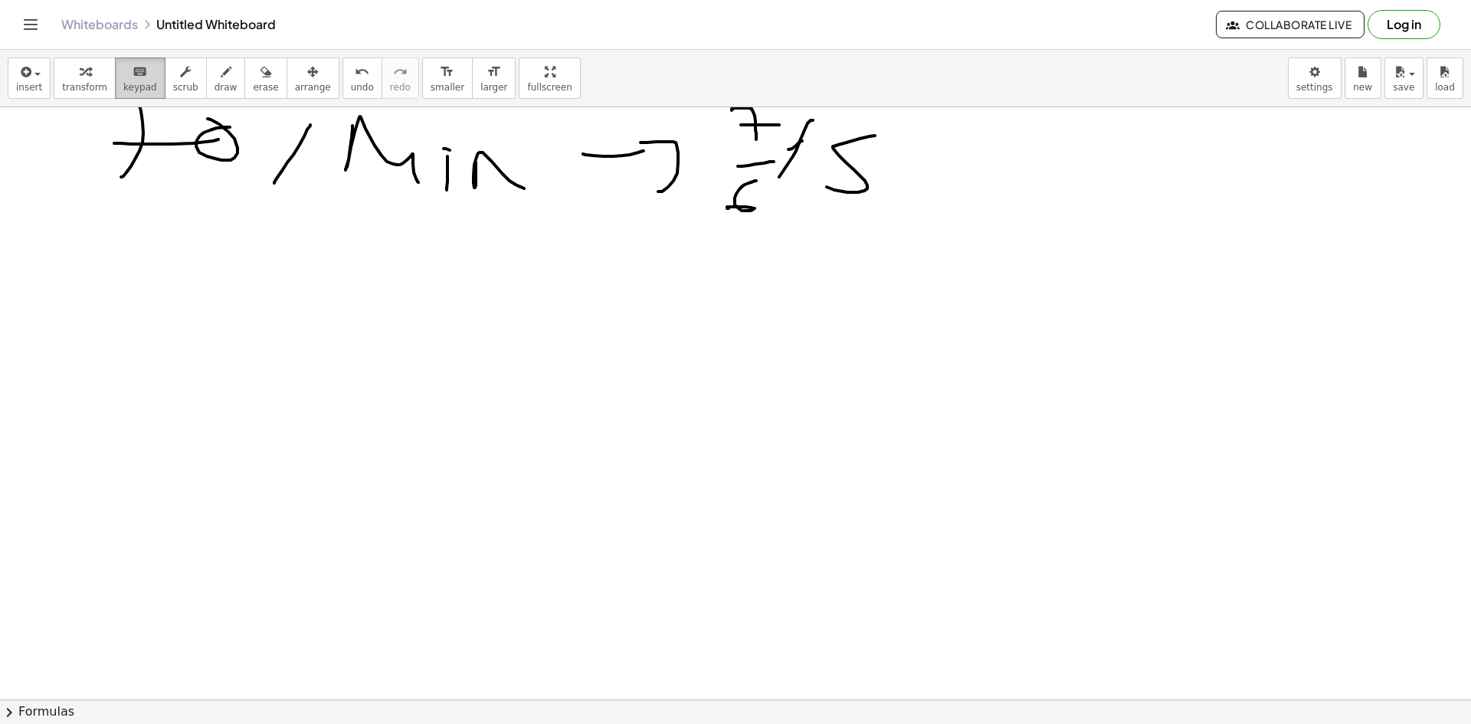
click at [133, 71] on icon "keyboard" at bounding box center [140, 72] width 15 height 18
click at [77, 345] on div at bounding box center [735, 418] width 1471 height 1284
click at [80, 345] on div at bounding box center [735, 418] width 1471 height 1284
click at [139, 98] on div "insert select one: Math Expression Function Text Youtube Video Graphing Geometr…" at bounding box center [735, 78] width 1471 height 57
click at [135, 80] on icon "keyboard" at bounding box center [140, 72] width 15 height 18
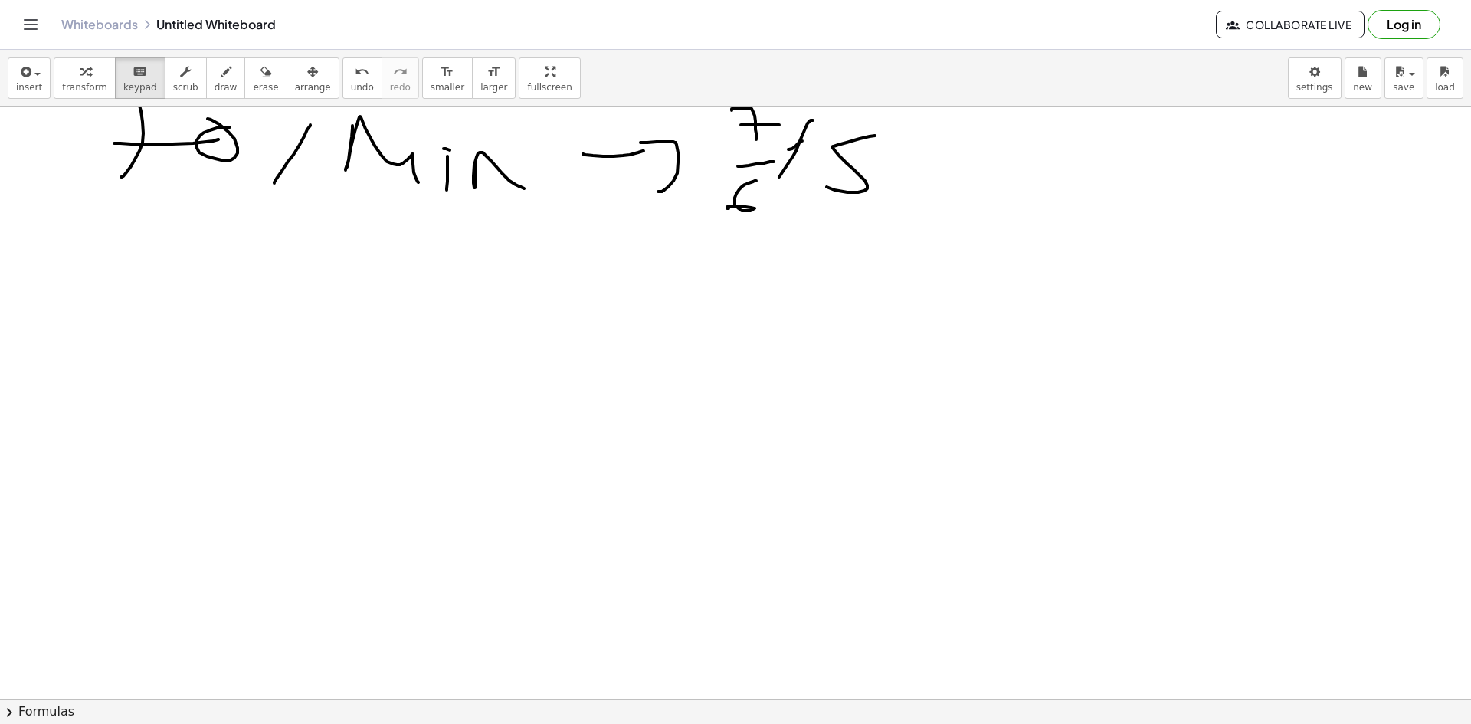
click at [113, 348] on div at bounding box center [735, 418] width 1471 height 1284
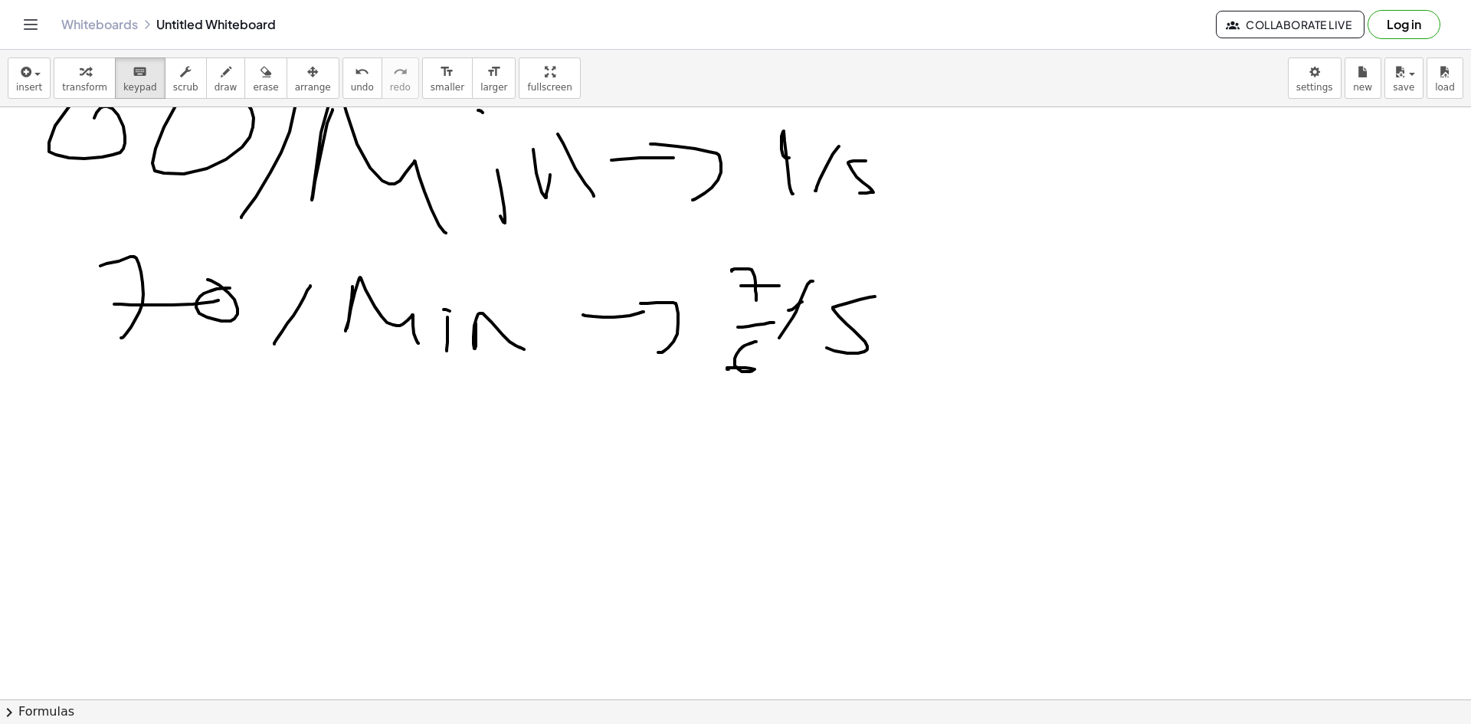
scroll to position [104, 0]
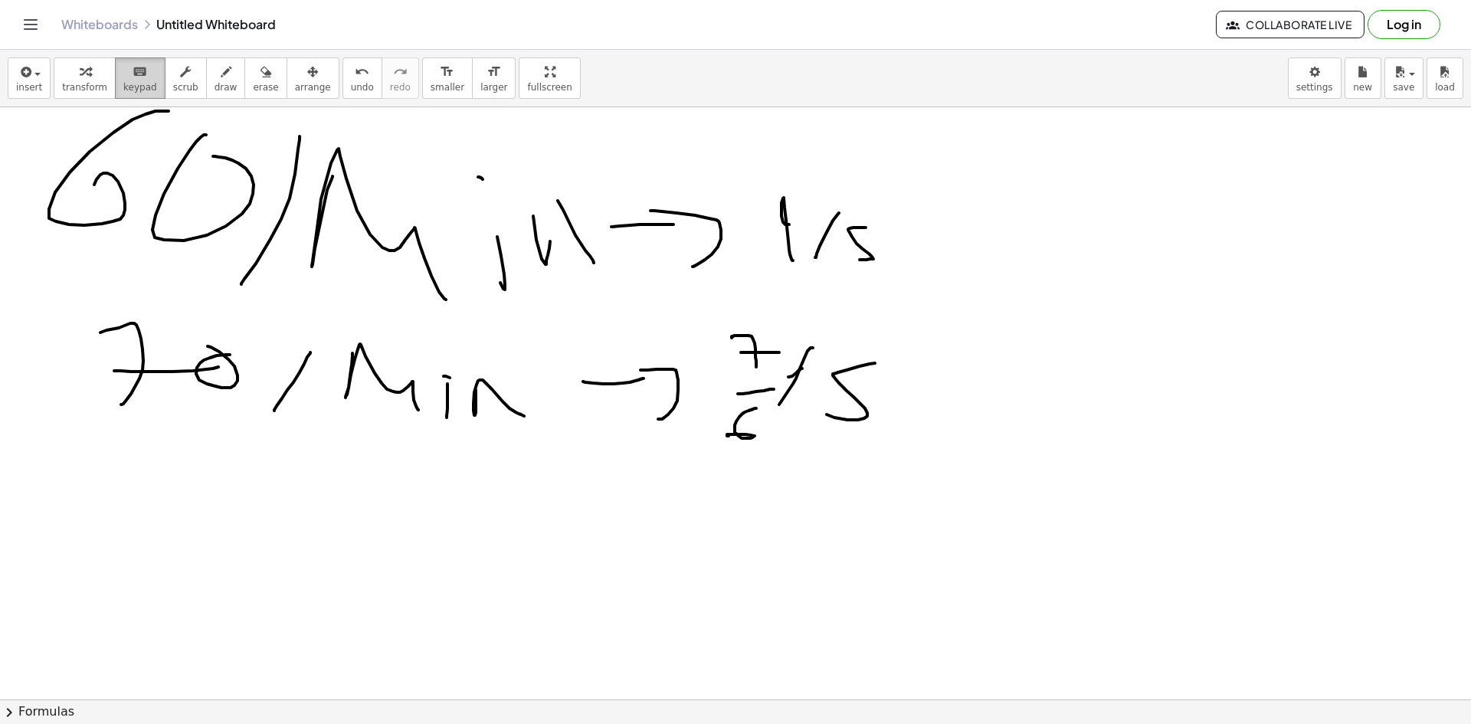
click at [133, 77] on icon "keyboard" at bounding box center [140, 72] width 15 height 18
drag, startPoint x: 89, startPoint y: 460, endPoint x: 224, endPoint y: 555, distance: 164.9
click at [296, 605] on div at bounding box center [735, 595] width 1471 height 1184
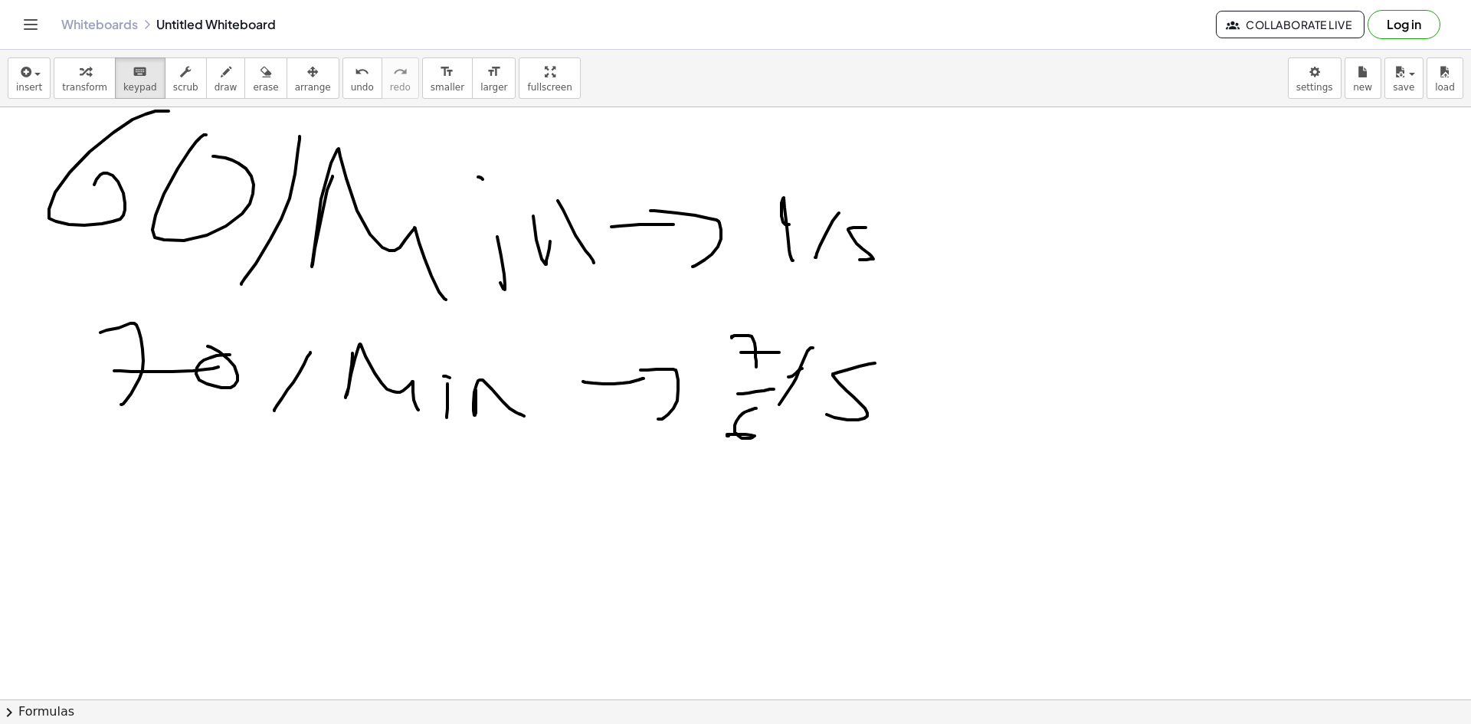
click at [138, 368] on div at bounding box center [735, 595] width 1471 height 1184
click at [135, 77] on icon "keyboard" at bounding box center [140, 72] width 15 height 18
click at [19, 66] on icon "button" at bounding box center [25, 72] width 14 height 18
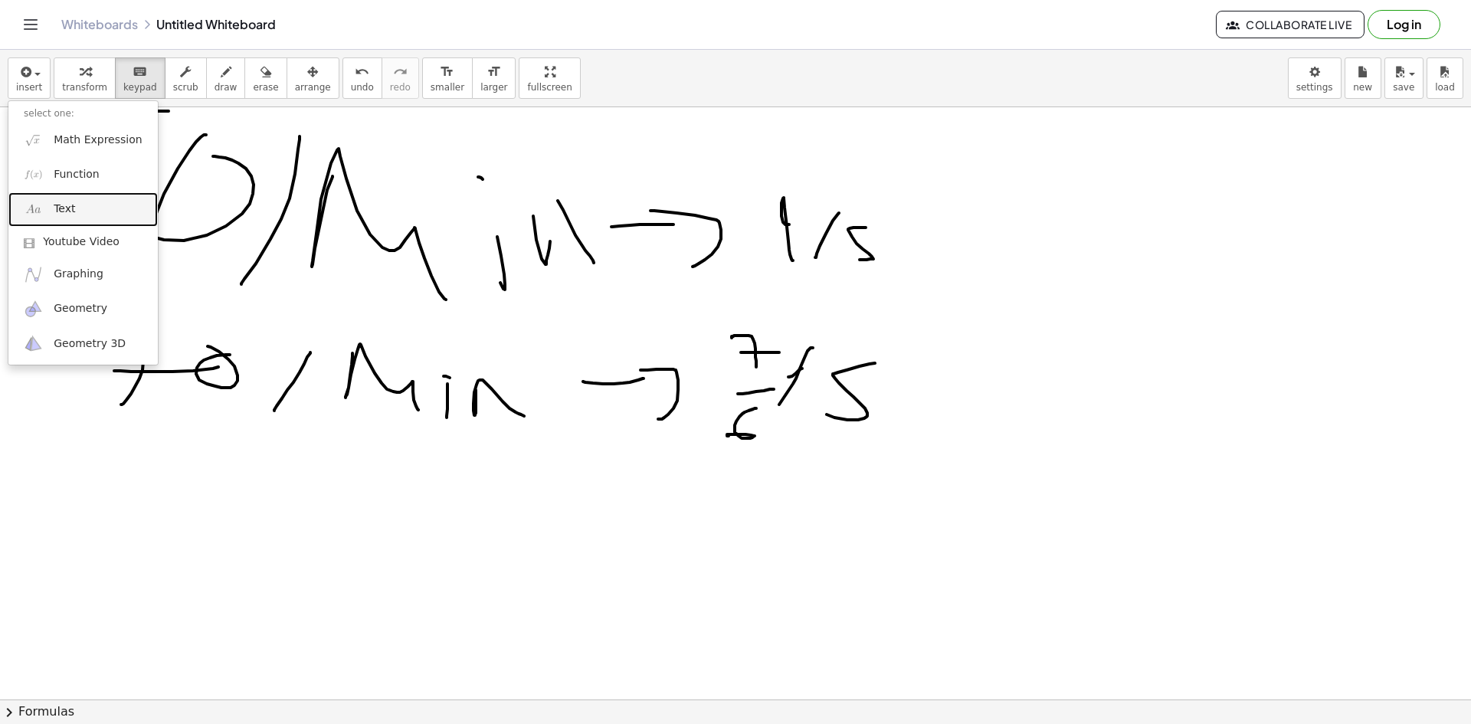
click at [79, 217] on link "Text" at bounding box center [82, 209] width 149 height 34
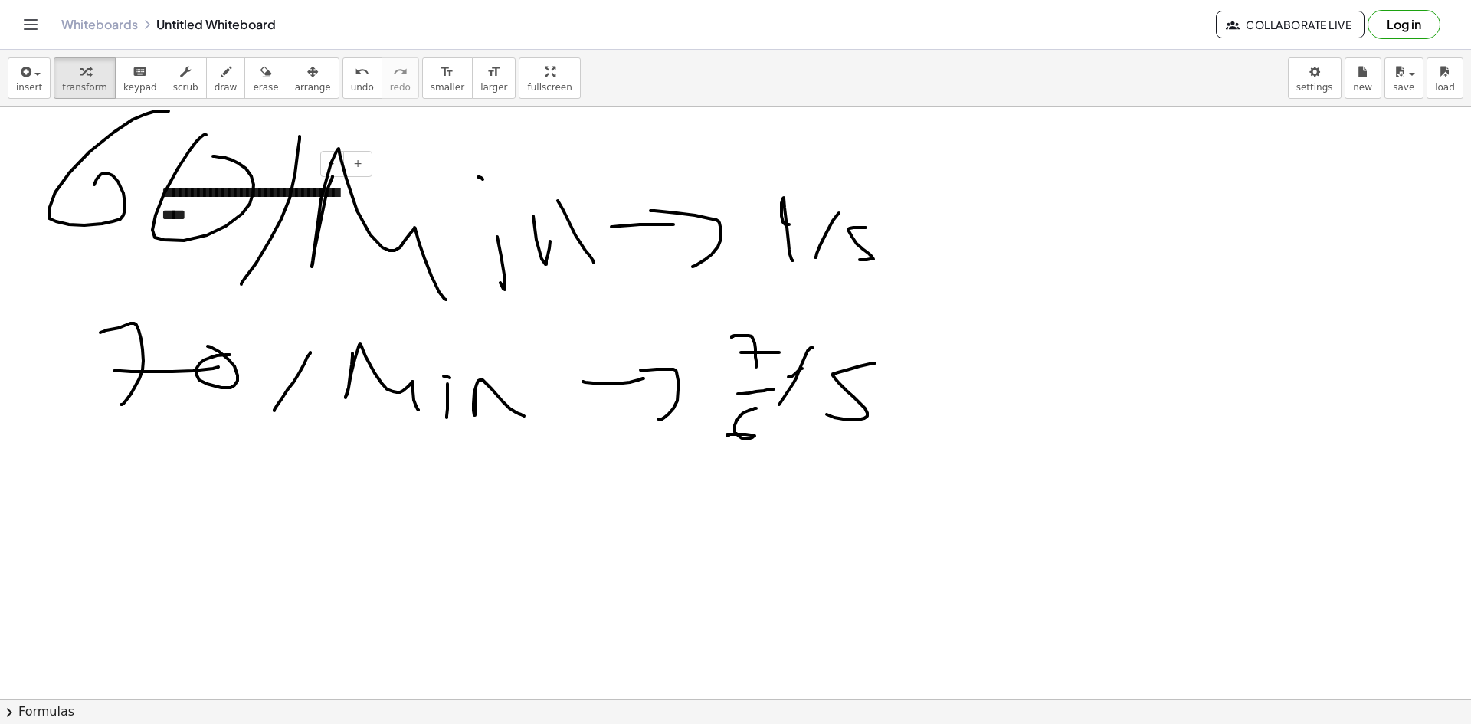
click at [266, 167] on div "- +" at bounding box center [257, 164] width 230 height 26
click at [260, 217] on div "**********" at bounding box center [261, 203] width 230 height 74
drag, startPoint x: 149, startPoint y: 185, endPoint x: 116, endPoint y: 503, distance: 320.4
click at [116, 503] on div at bounding box center [123, 500] width 15 height 74
click at [270, 512] on div "**********" at bounding box center [225, 522] width 230 height 74
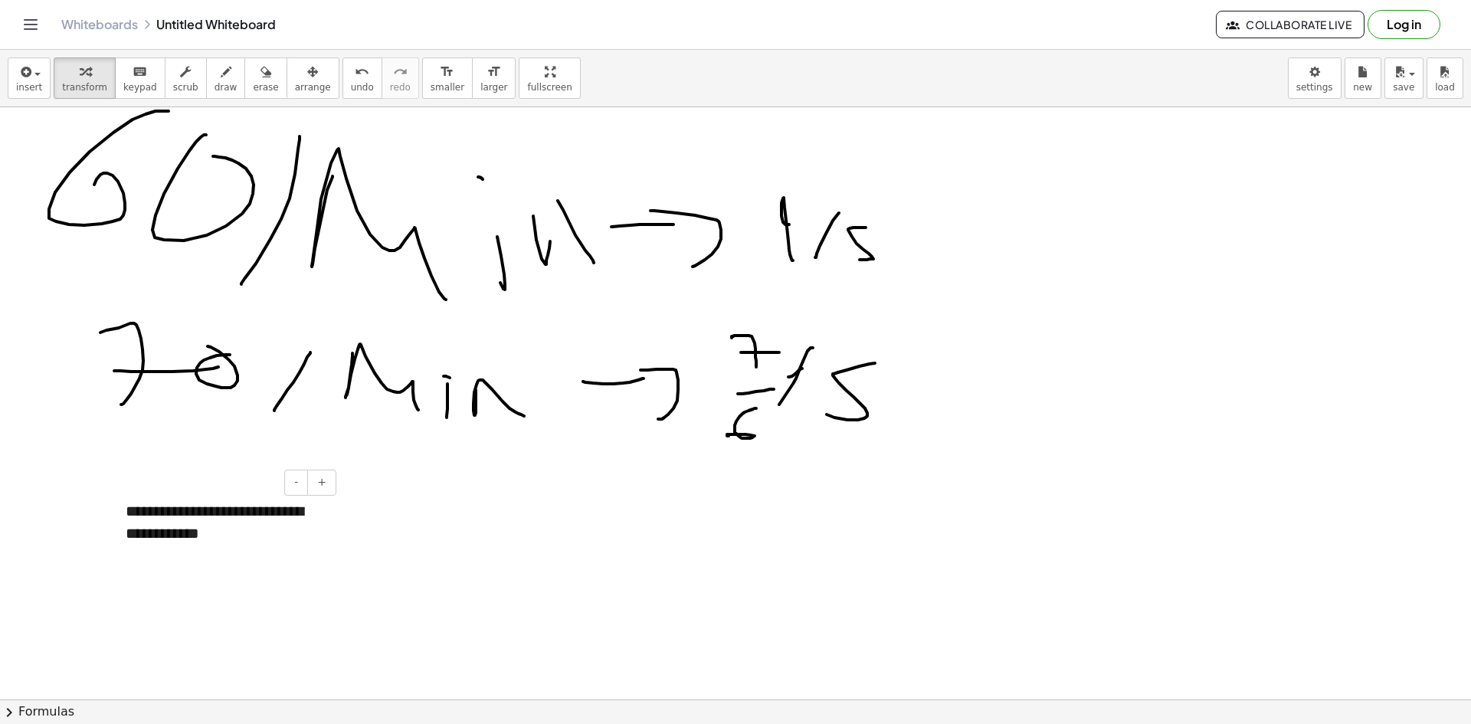
click at [268, 529] on div "**********" at bounding box center [225, 522] width 230 height 74
drag, startPoint x: 314, startPoint y: 535, endPoint x: 349, endPoint y: 537, distance: 34.5
click at [322, 535] on div "**********" at bounding box center [225, 522] width 230 height 74
click at [365, 538] on div at bounding box center [735, 595] width 1471 height 1184
